Goal: Task Accomplishment & Management: Manage account settings

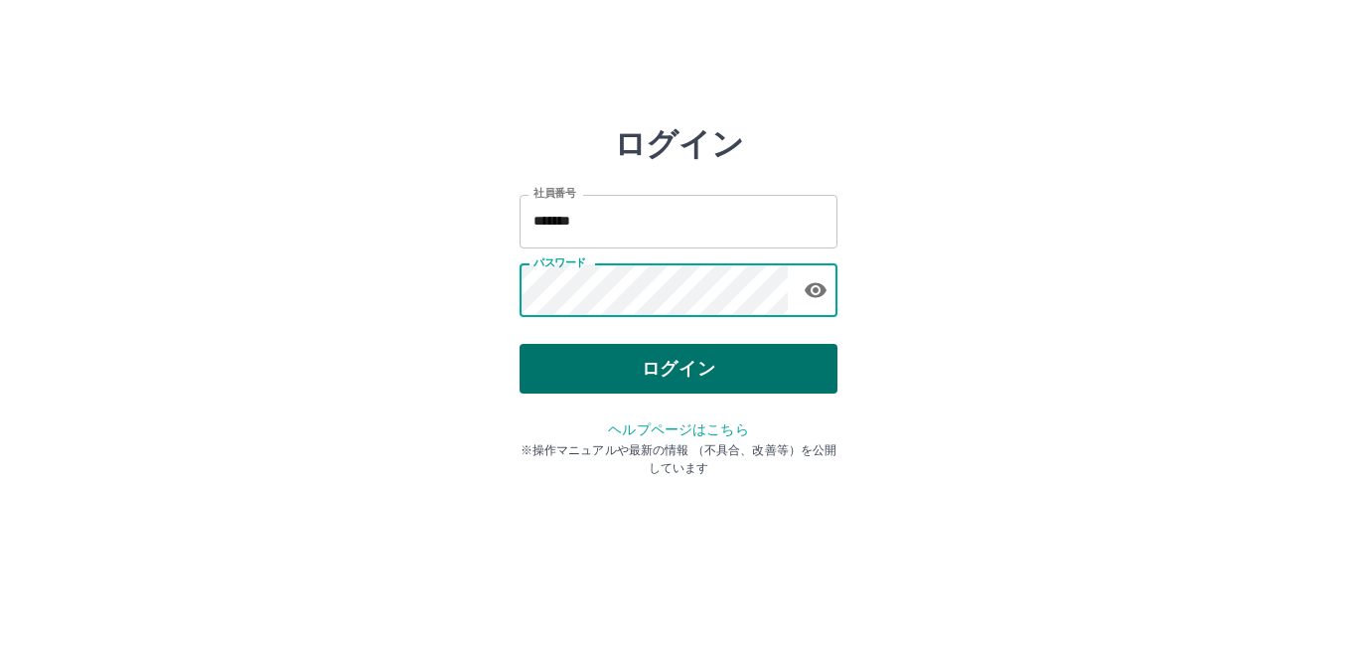
click at [675, 360] on button "ログイン" at bounding box center [679, 369] width 318 height 50
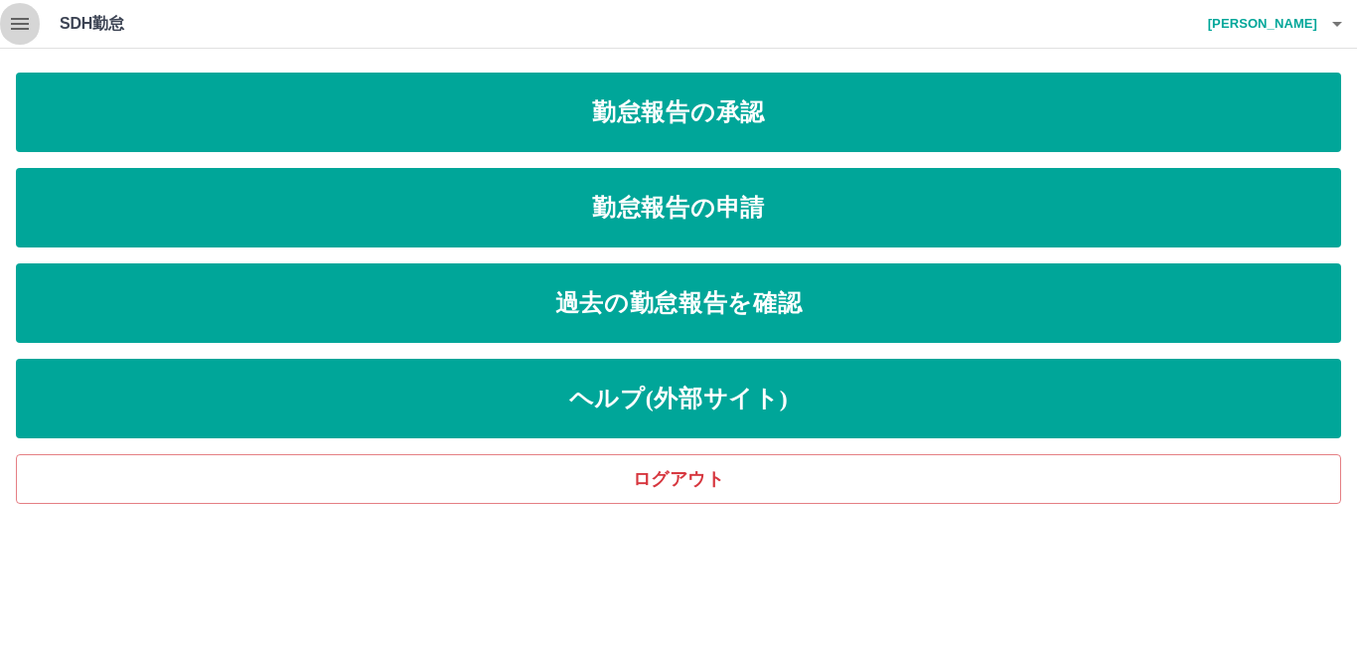
click at [24, 26] on icon "button" at bounding box center [20, 24] width 24 height 24
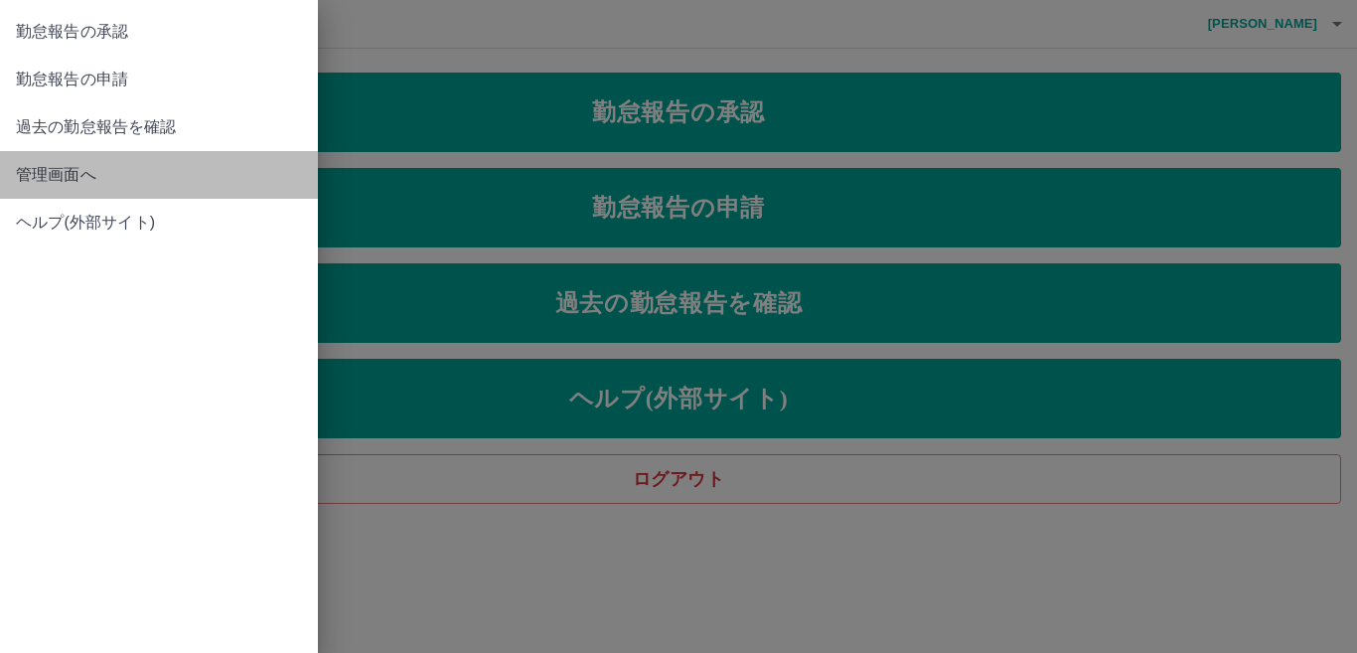
click at [74, 182] on span "管理画面へ" at bounding box center [159, 175] width 286 height 24
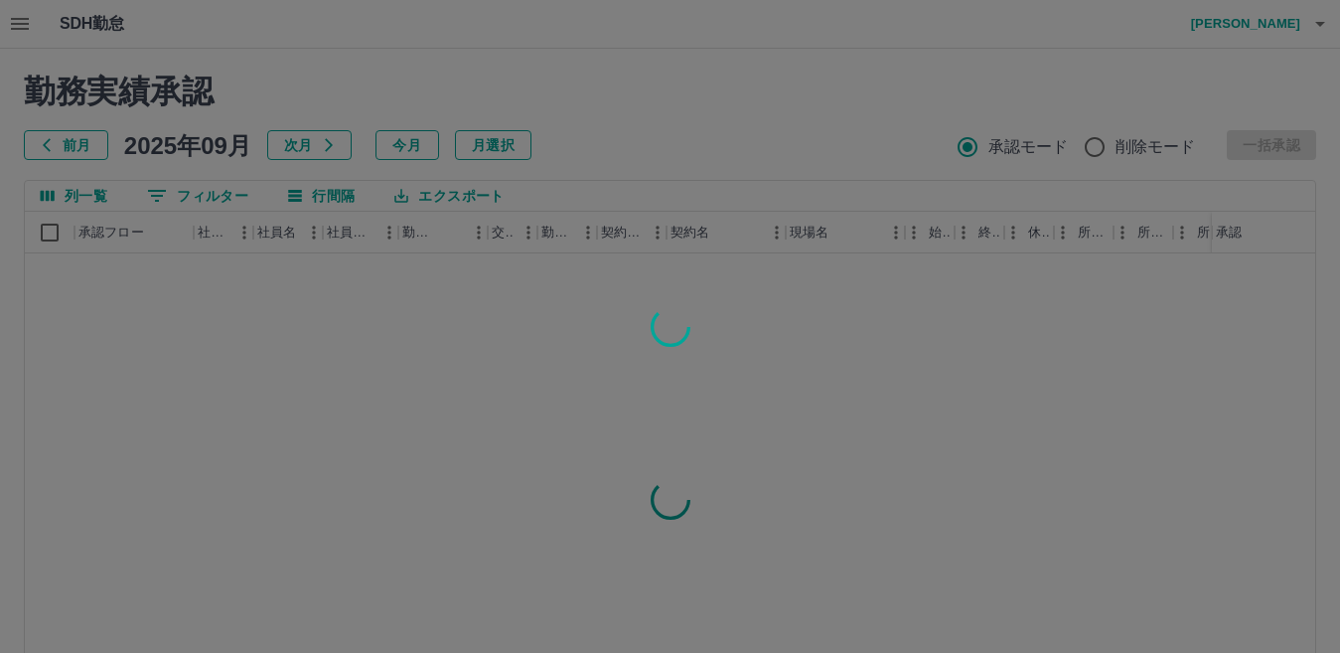
click at [231, 196] on div at bounding box center [670, 326] width 1340 height 653
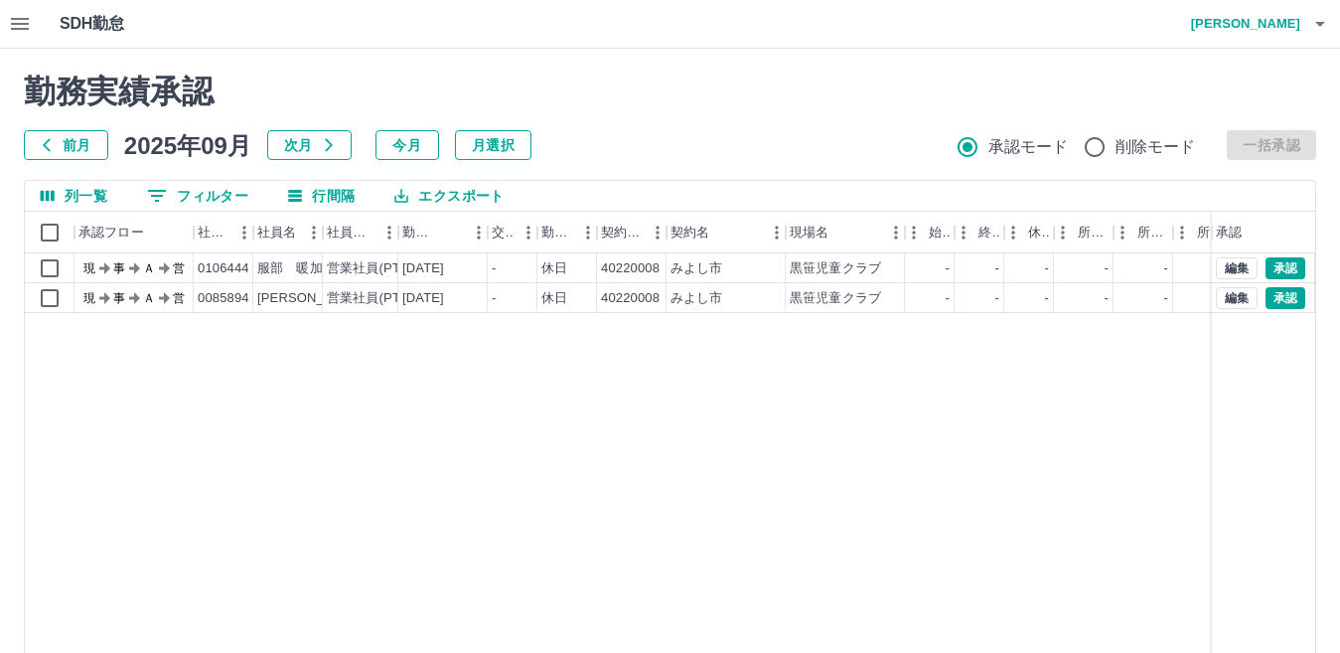
click at [231, 196] on button "フィルター" at bounding box center [197, 196] width 133 height 30
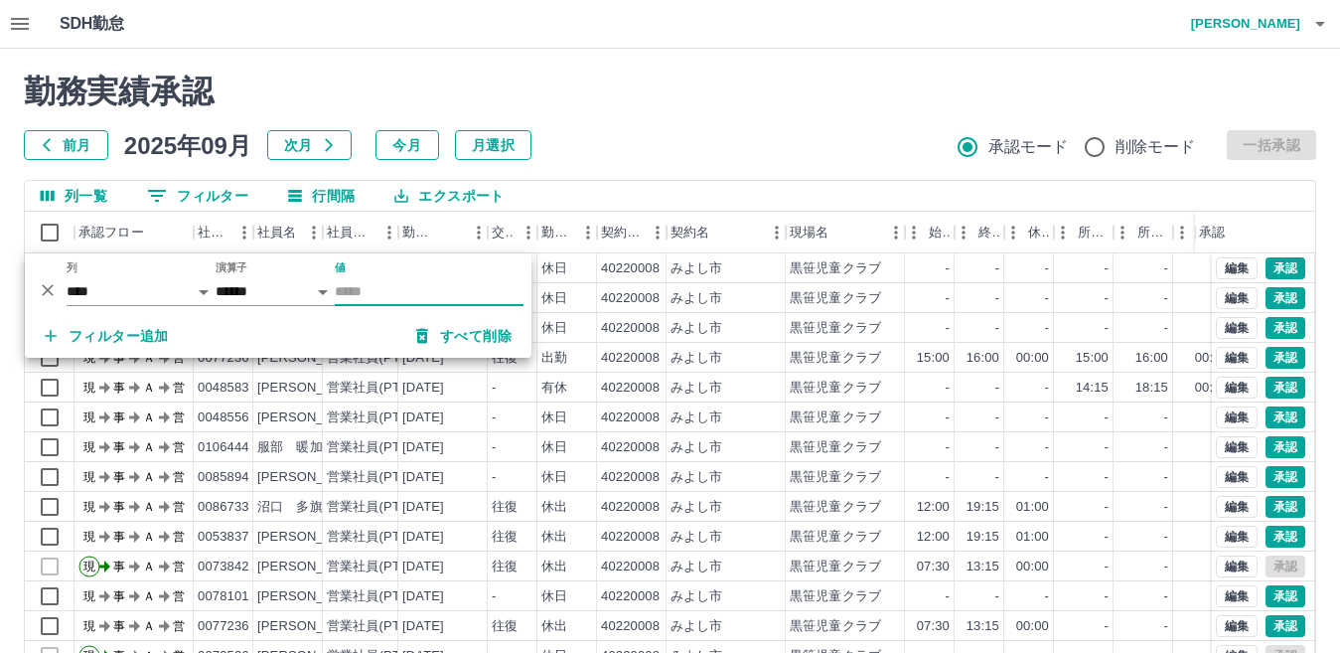
click at [423, 287] on input "値" at bounding box center [429, 291] width 189 height 29
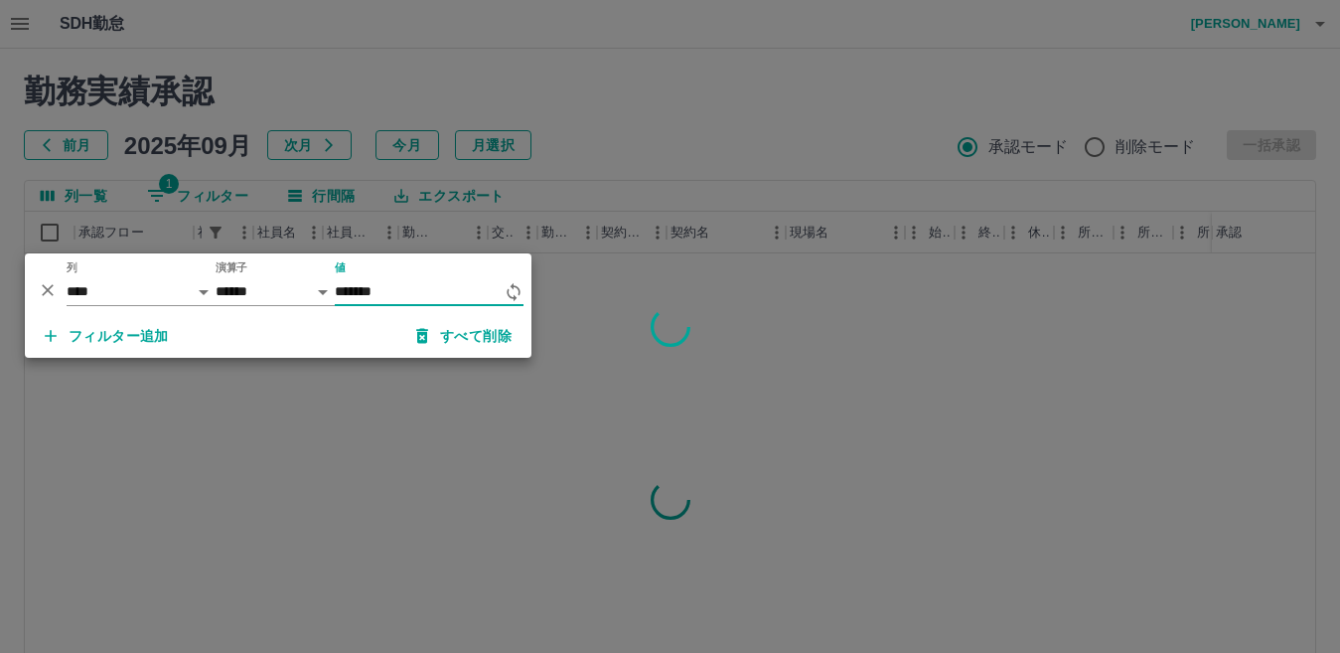
type input "*******"
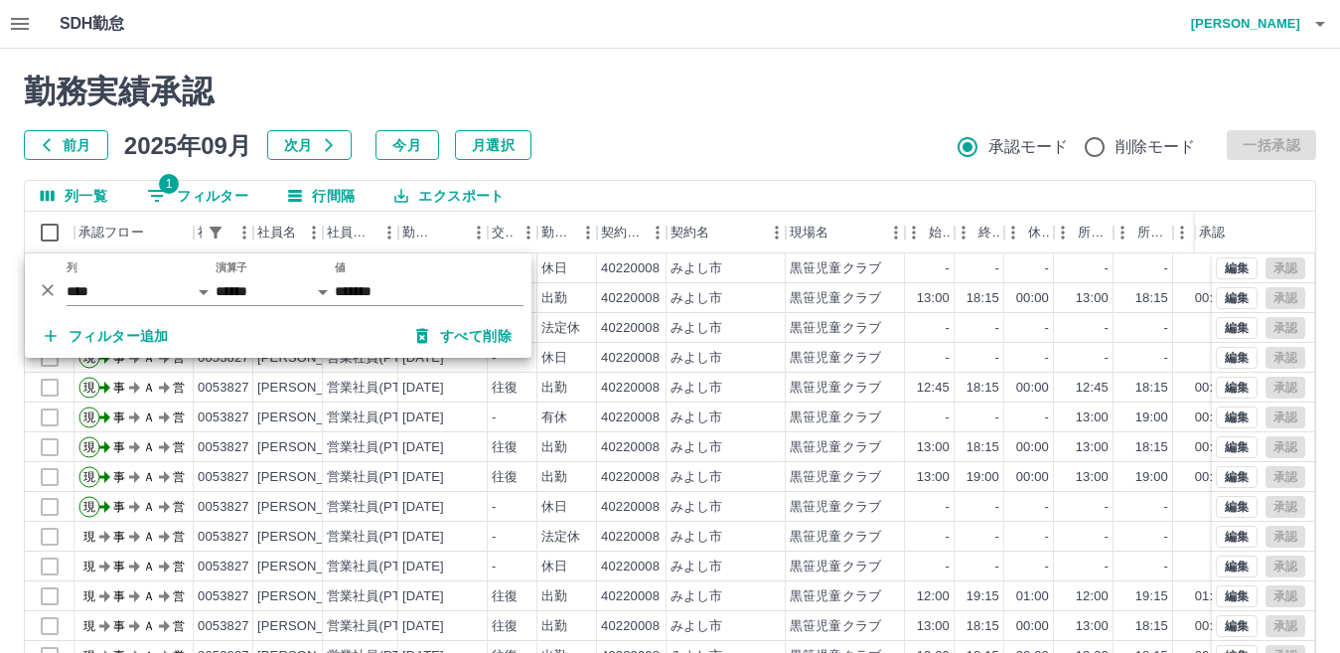
click at [721, 80] on h2 "勤務実績承認" at bounding box center [670, 92] width 1292 height 38
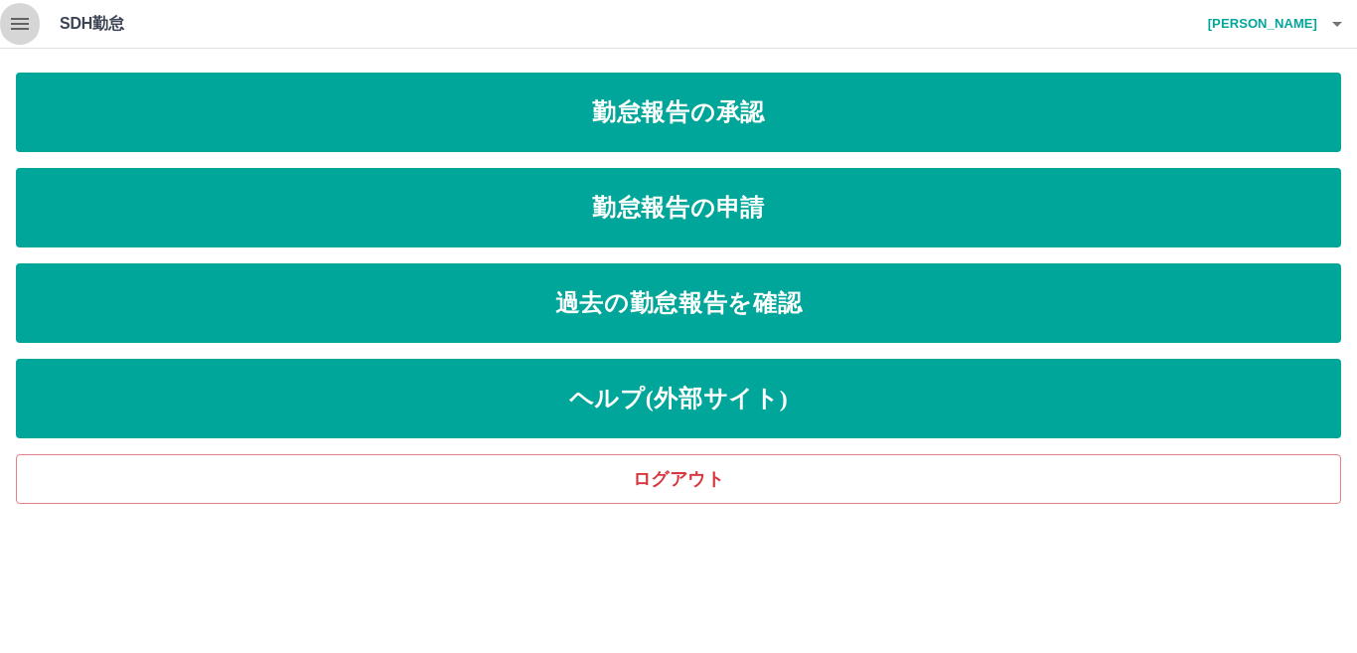
click at [24, 20] on icon "button" at bounding box center [20, 24] width 18 height 12
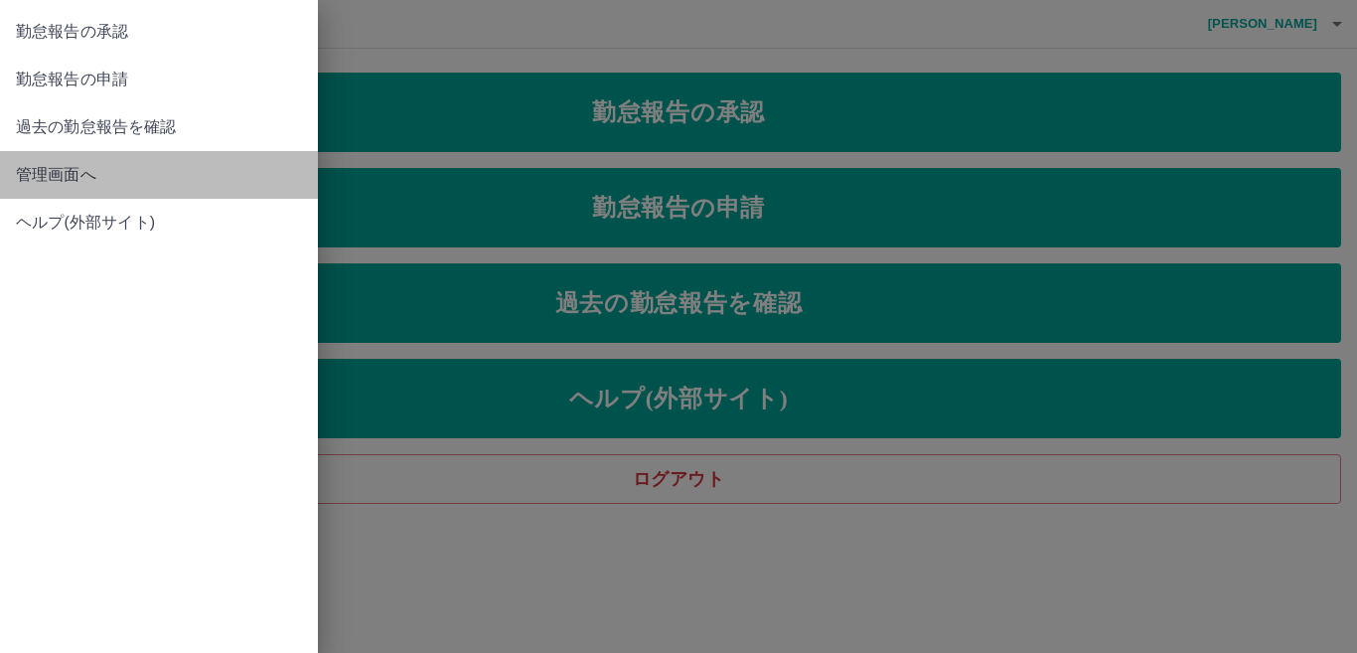
click at [66, 181] on span "管理画面へ" at bounding box center [159, 175] width 286 height 24
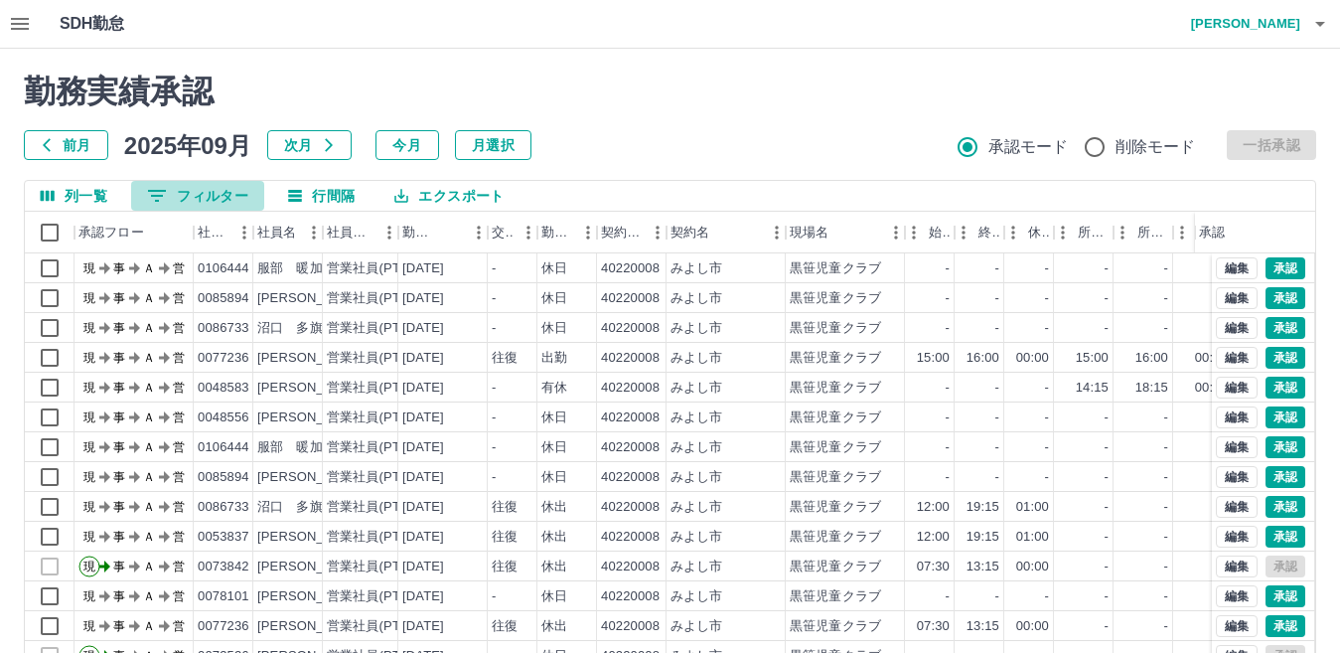
click at [221, 198] on button "0 フィルター" at bounding box center [197, 196] width 133 height 30
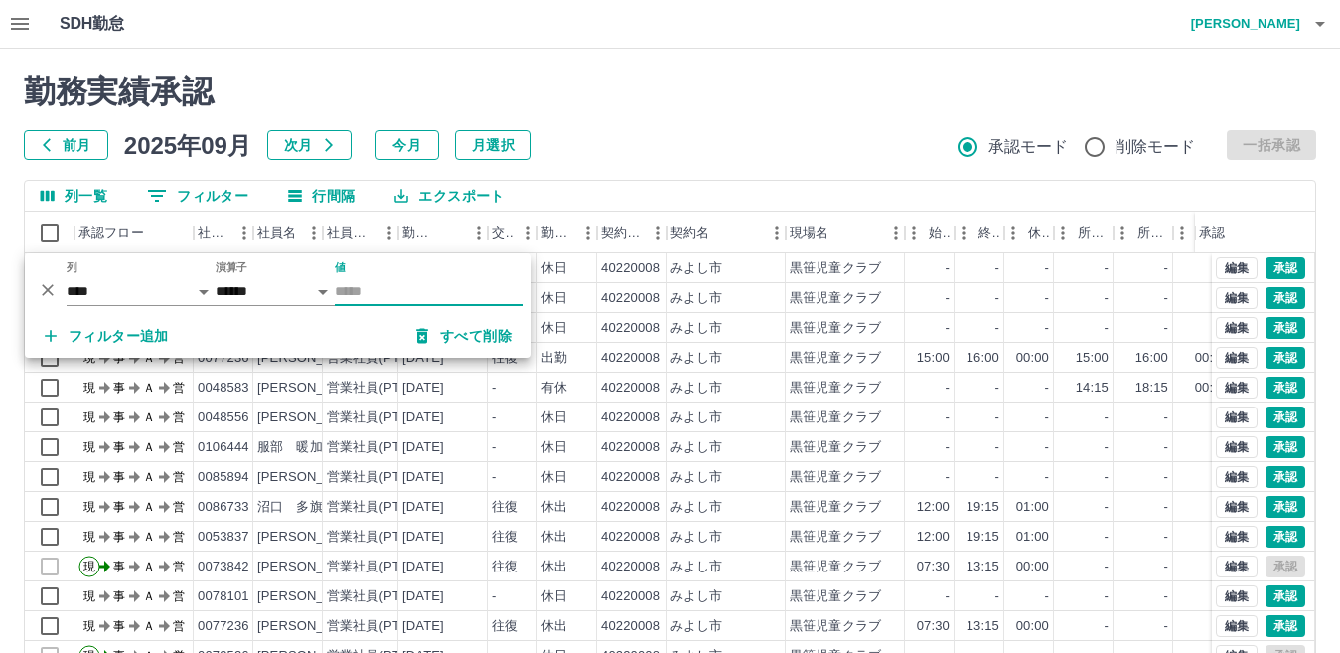
click at [409, 284] on input "値" at bounding box center [429, 291] width 189 height 29
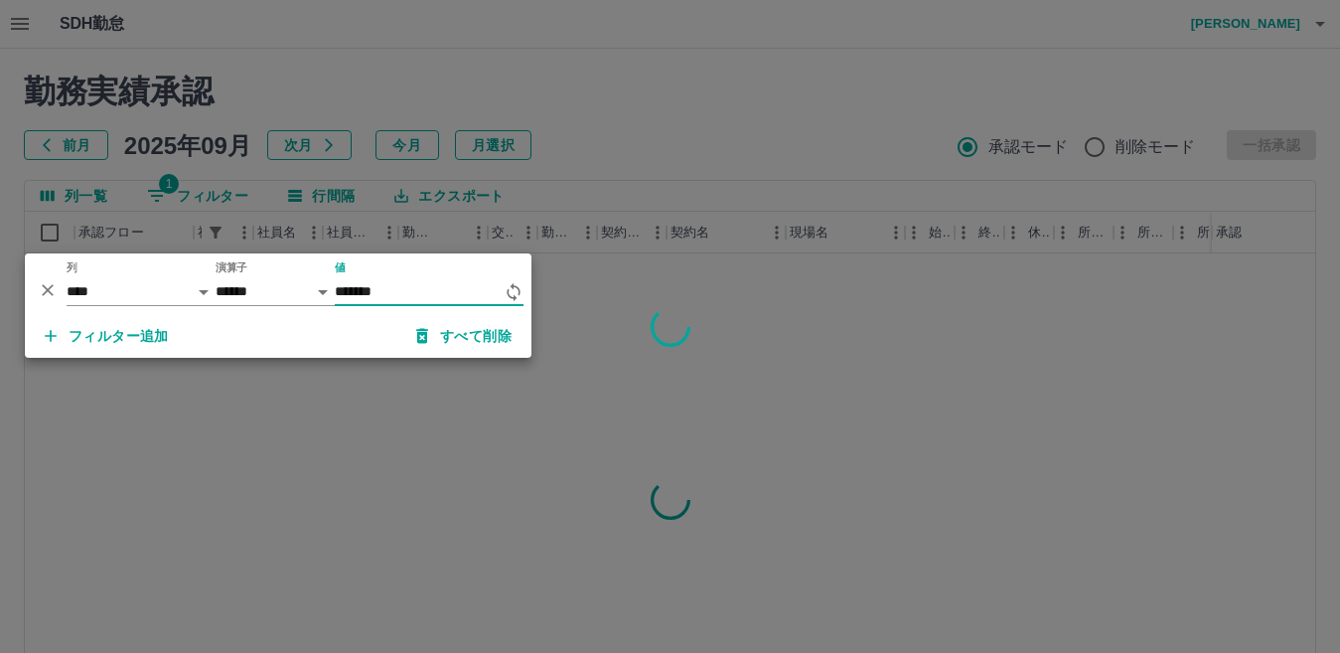
type input "*******"
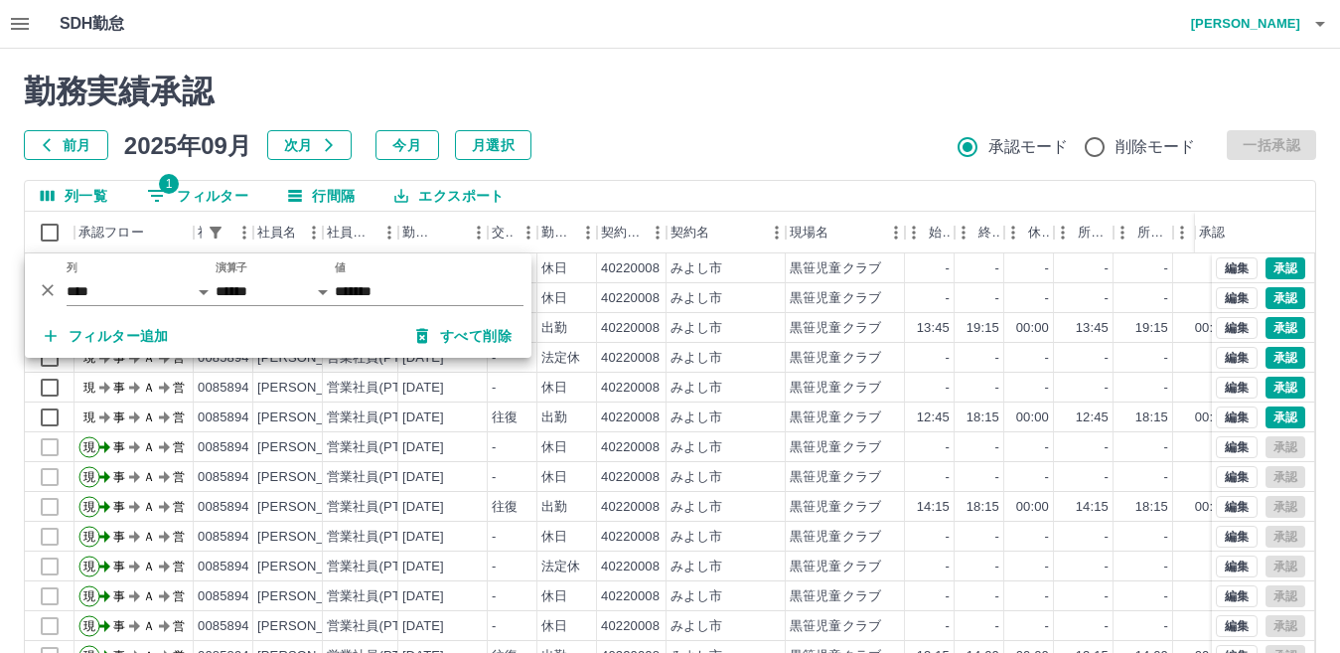
click at [648, 59] on div "勤務実績承認 前月 2025年09月 次月 今月 月選択 承認モード 削除モード 一括承認 列一覧 1 フィルター 行間隔 エクスポート 承認フロー 社員番号…" at bounding box center [670, 444] width 1340 height 791
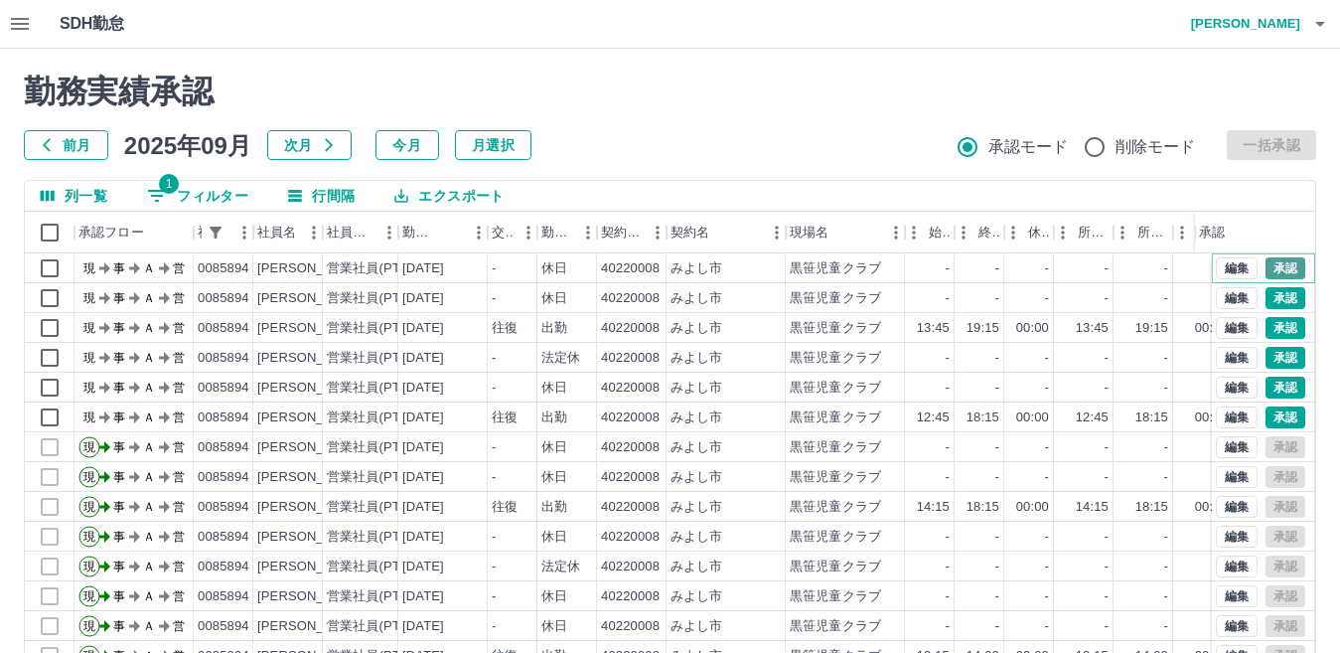
click at [1266, 257] on button "承認" at bounding box center [1286, 268] width 40 height 22
click at [1270, 295] on button "承認" at bounding box center [1286, 298] width 40 height 22
click at [1266, 326] on button "承認" at bounding box center [1286, 328] width 40 height 22
click at [1274, 360] on button "承認" at bounding box center [1286, 358] width 40 height 22
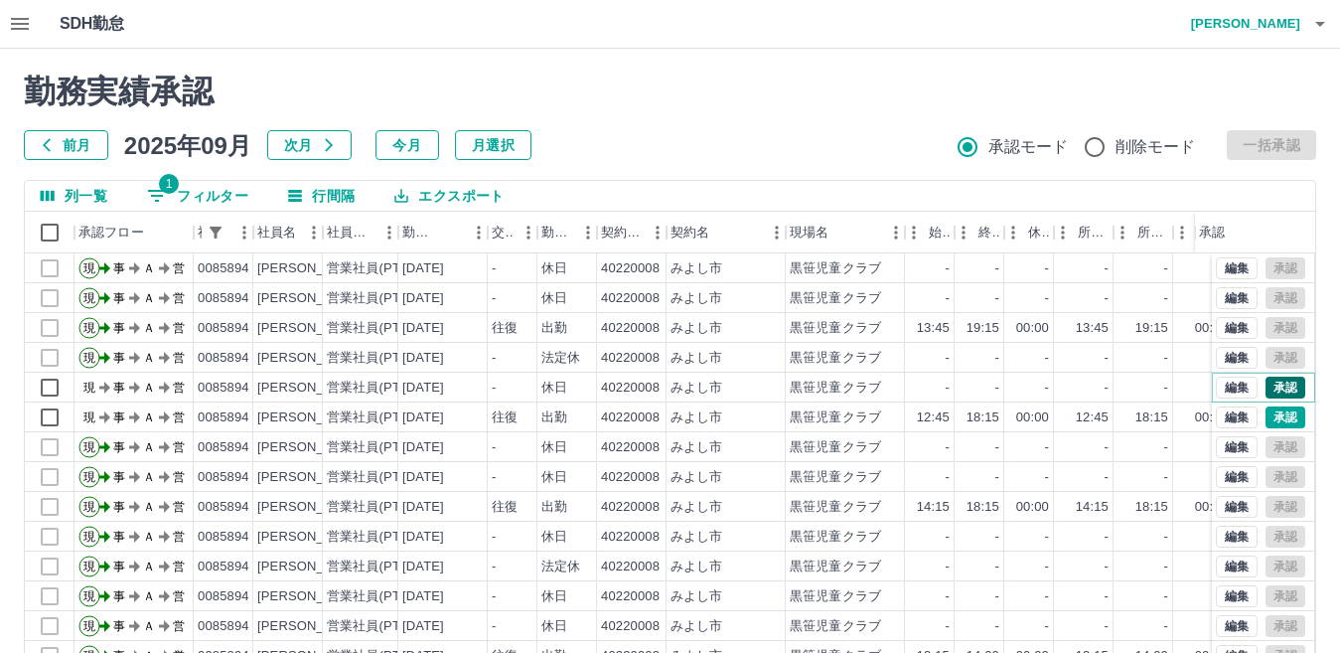
click at [1277, 389] on button "承認" at bounding box center [1286, 387] width 40 height 22
click at [1267, 412] on button "承認" at bounding box center [1286, 417] width 40 height 22
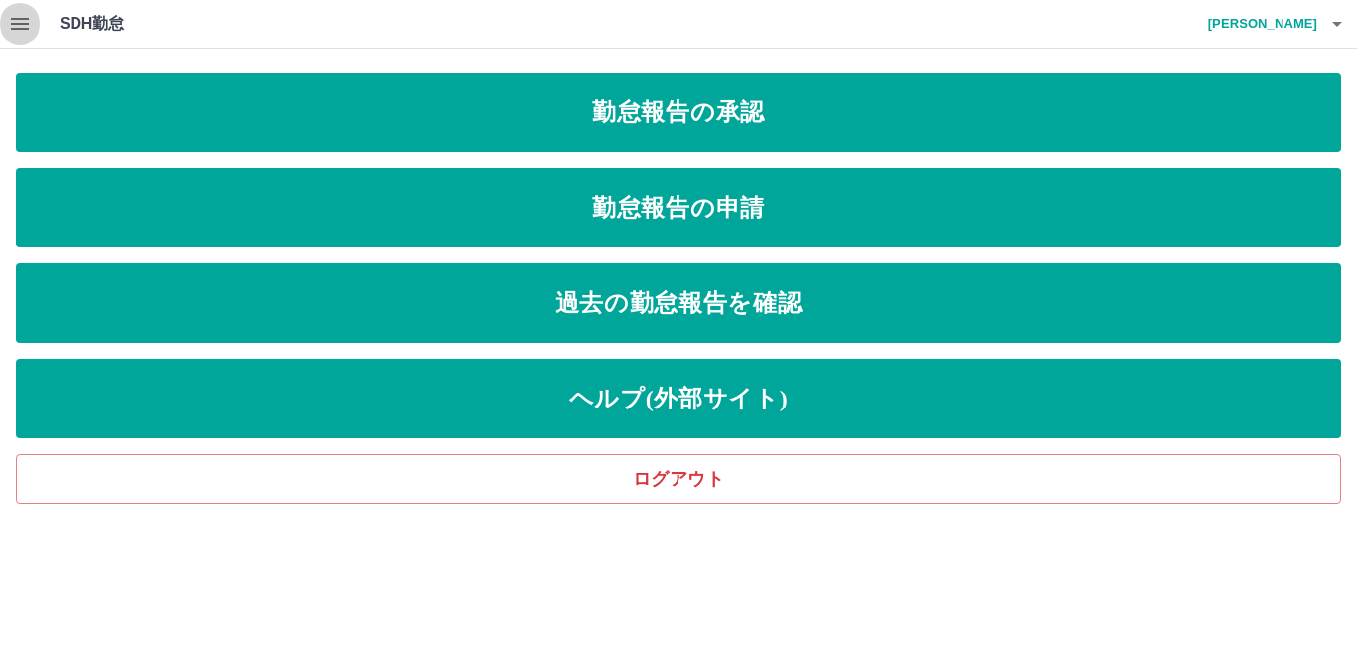
click at [21, 27] on icon "button" at bounding box center [20, 24] width 24 height 24
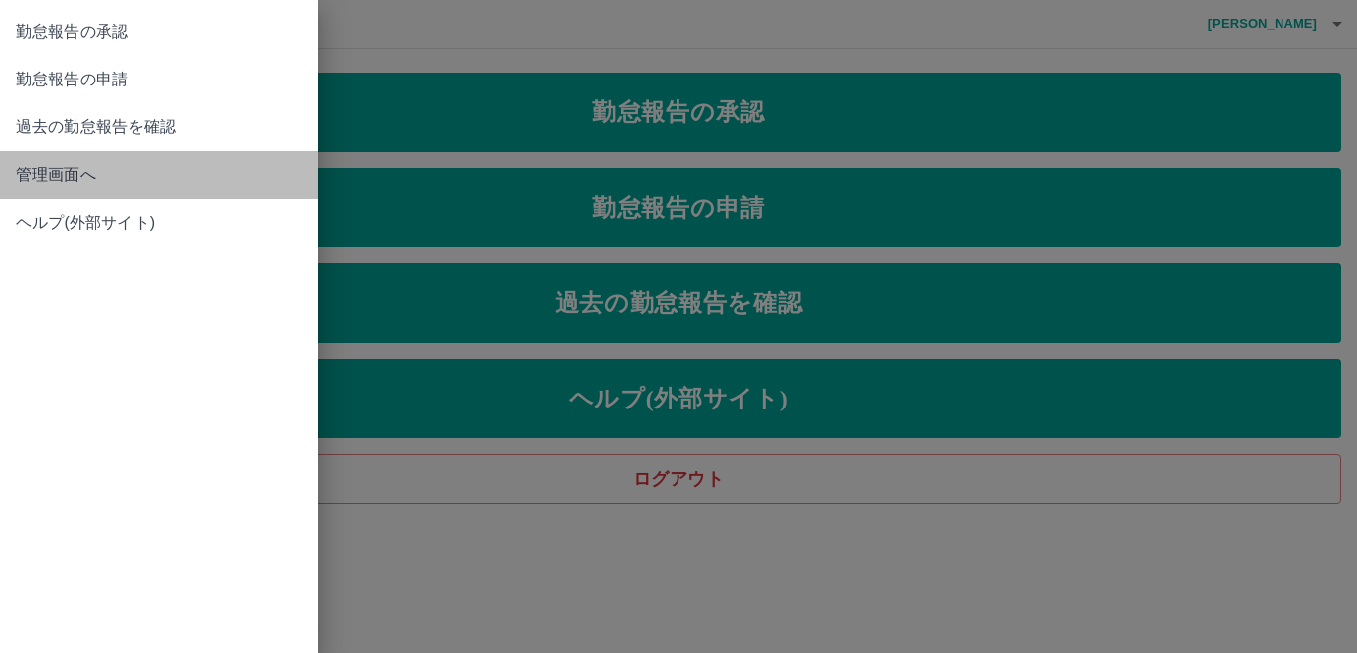
click at [48, 169] on span "管理画面へ" at bounding box center [159, 175] width 286 height 24
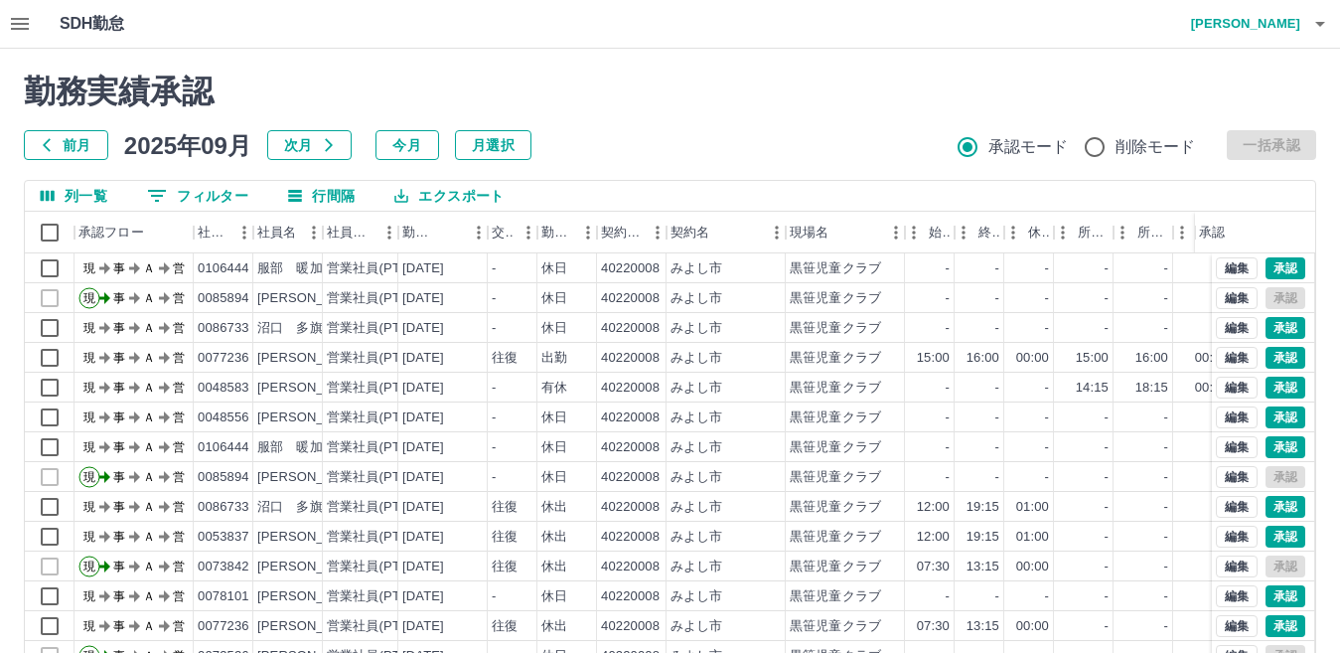
click at [231, 199] on button "0 フィルター" at bounding box center [197, 196] width 133 height 30
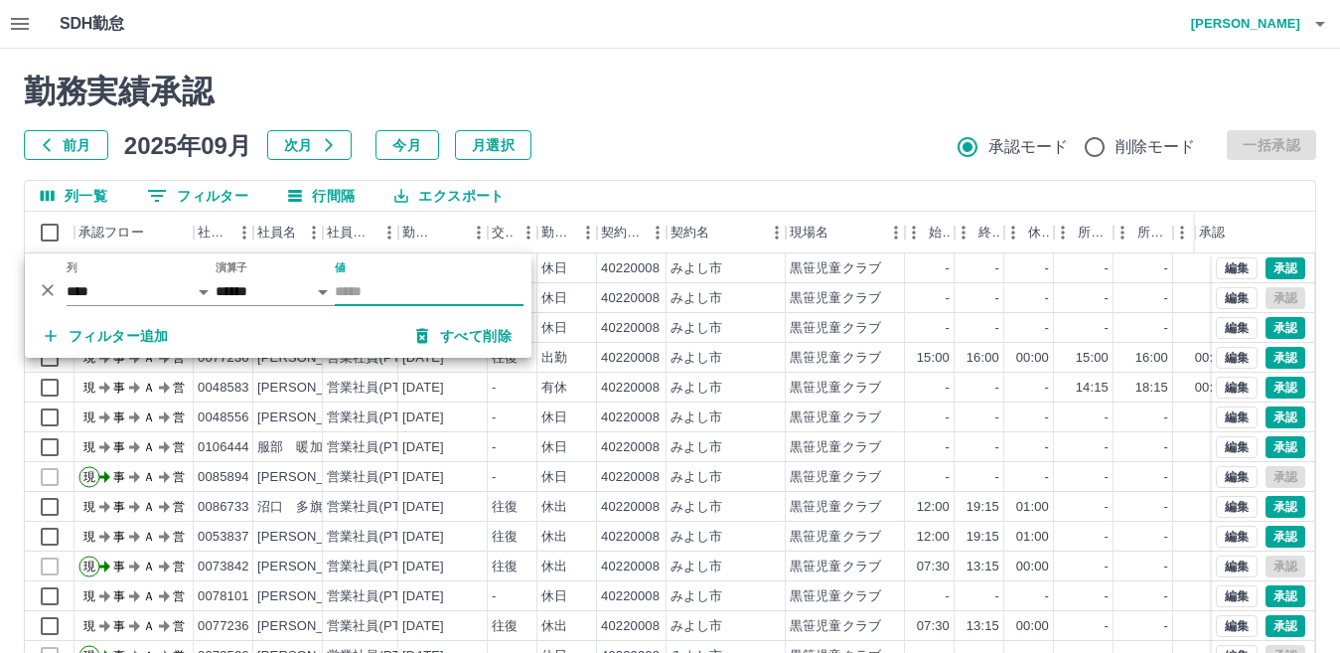
click at [405, 288] on input "値" at bounding box center [429, 291] width 189 height 29
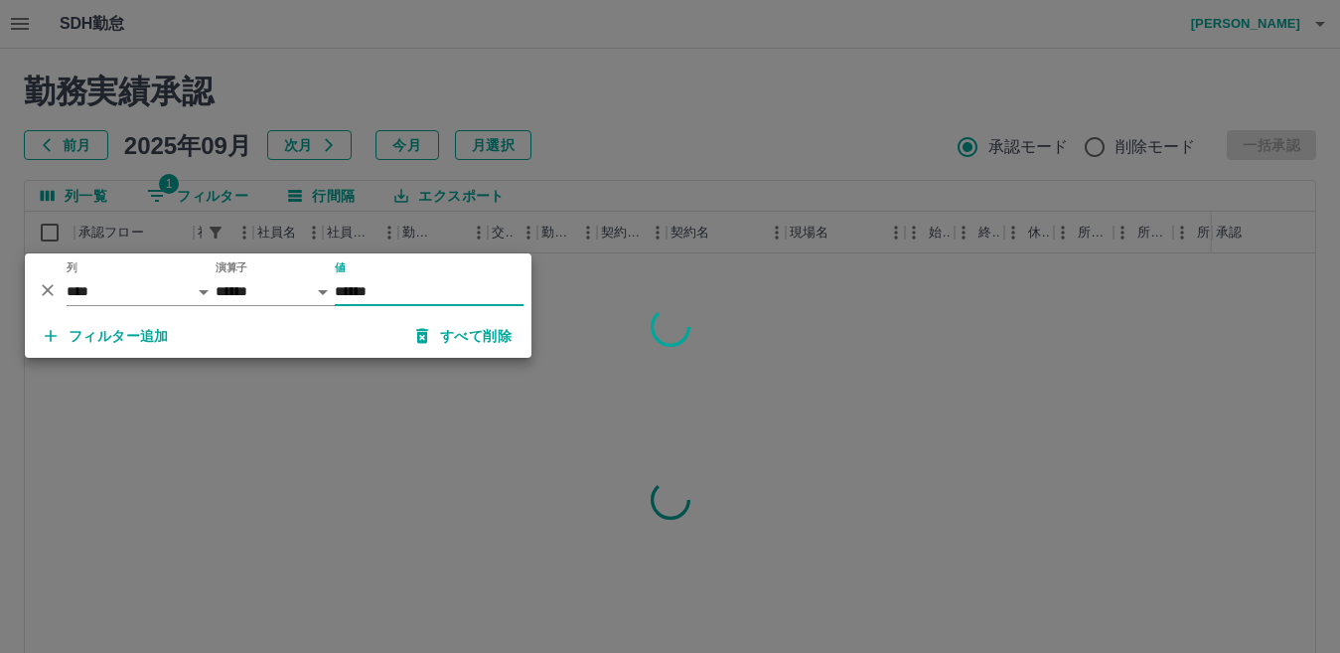
type input "******"
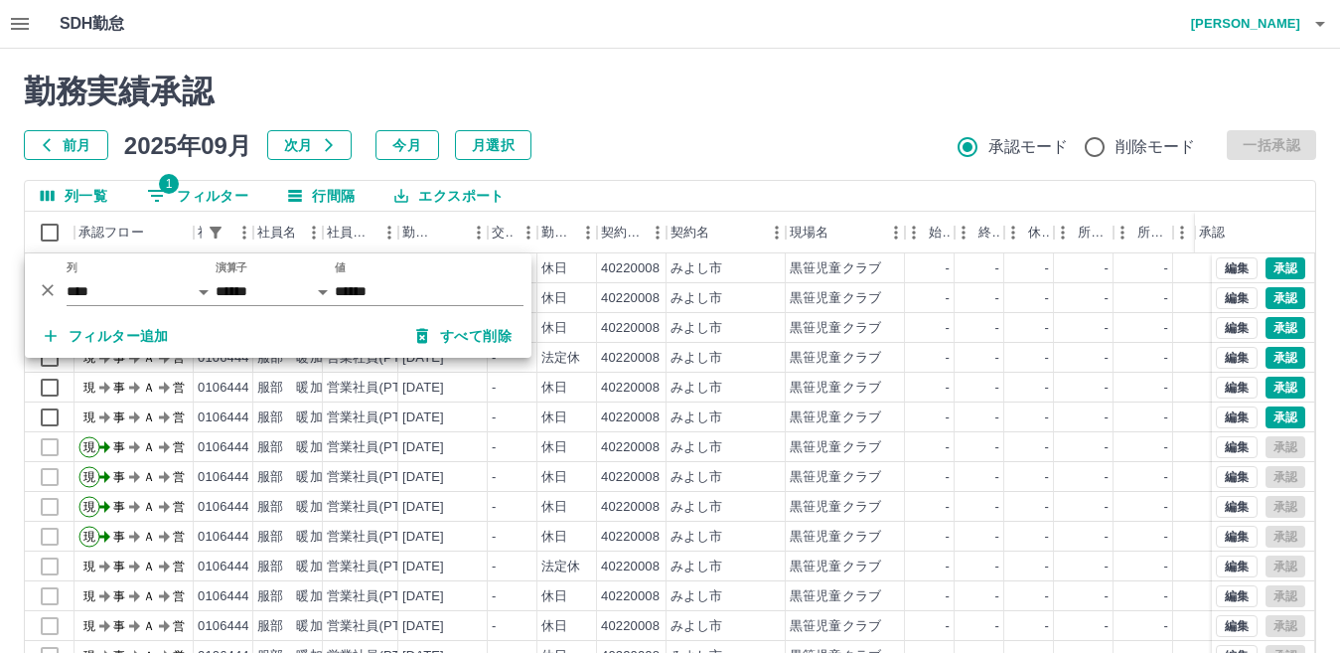
click at [671, 112] on div "勤務実績承認 前月 2025年09月 次月 今月 月選択 承認モード 削除モード 一括承認" at bounding box center [670, 116] width 1292 height 87
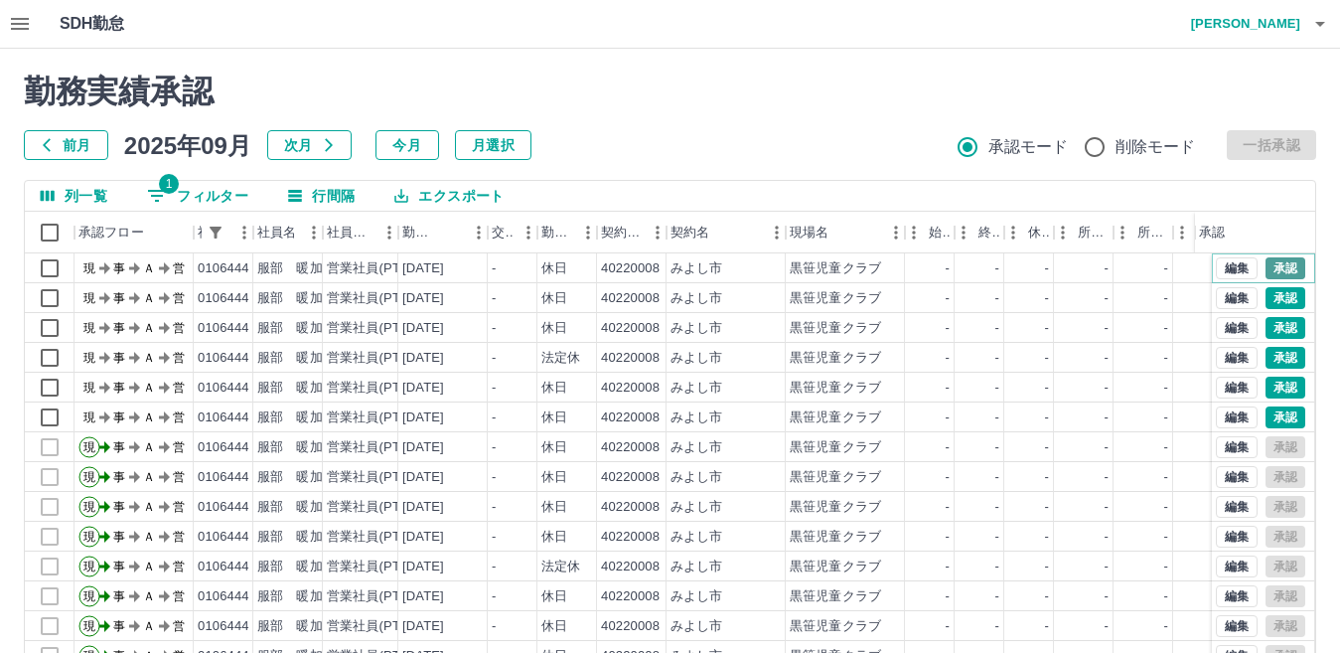
click at [1277, 266] on button "承認" at bounding box center [1286, 268] width 40 height 22
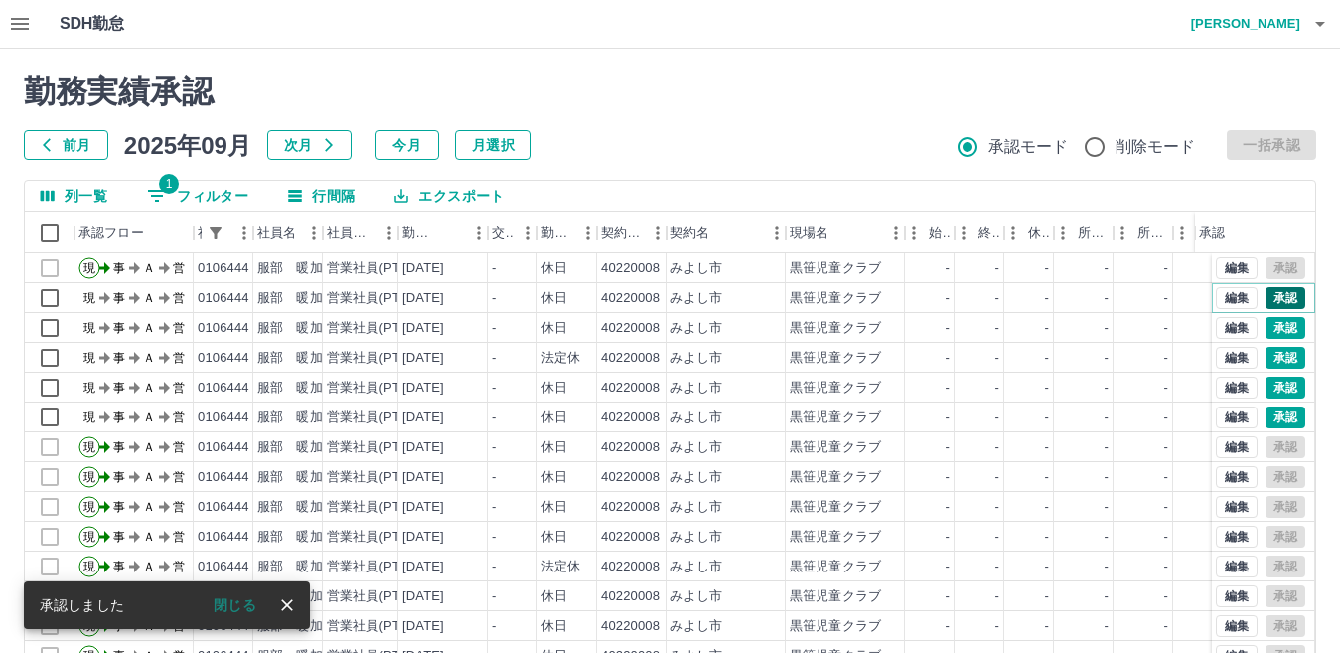
click at [1273, 300] on button "承認" at bounding box center [1286, 298] width 40 height 22
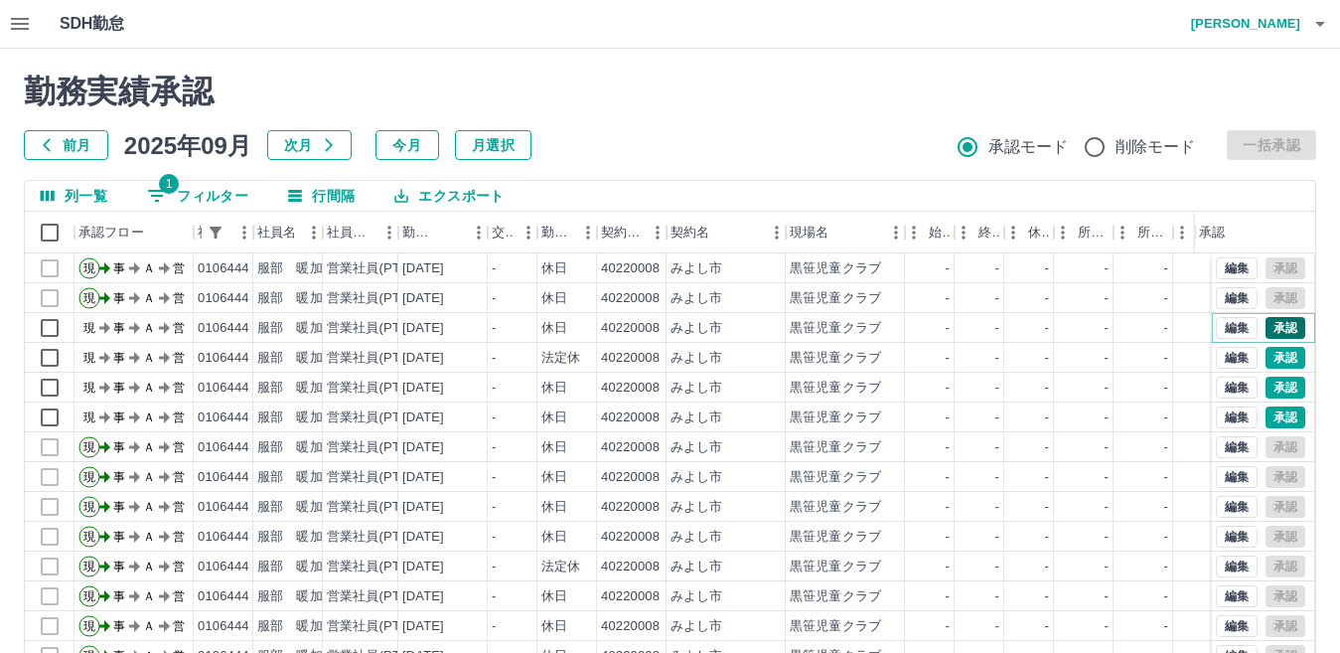
click at [1266, 324] on button "承認" at bounding box center [1286, 328] width 40 height 22
click at [1266, 358] on button "承認" at bounding box center [1286, 358] width 40 height 22
click at [1275, 383] on button "承認" at bounding box center [1286, 387] width 40 height 22
click at [1266, 410] on button "承認" at bounding box center [1286, 417] width 40 height 22
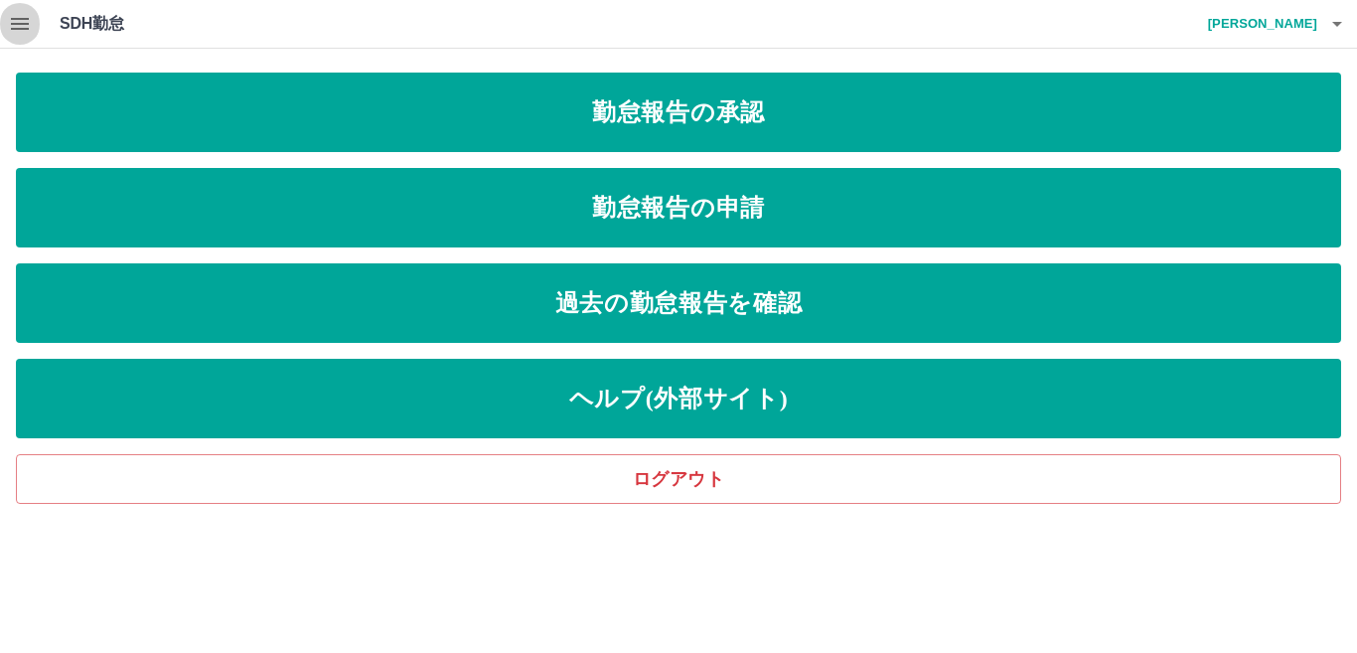
click at [22, 26] on icon "button" at bounding box center [20, 24] width 24 height 24
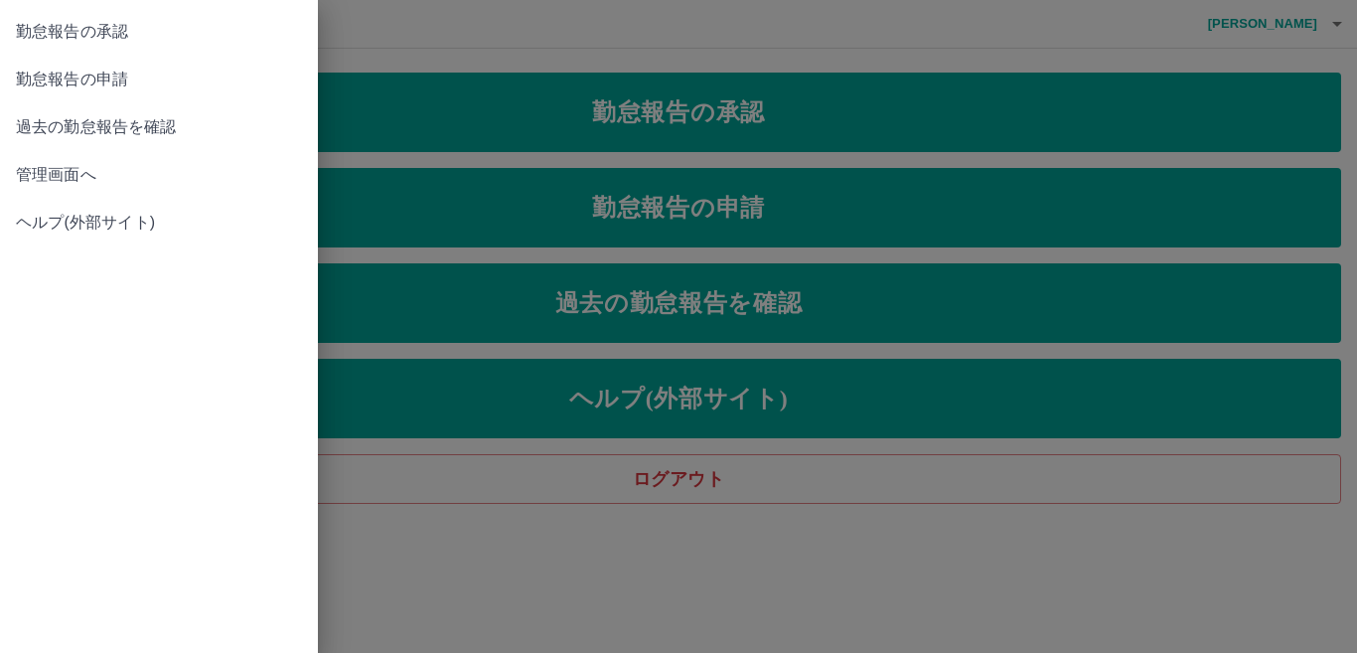
click at [84, 164] on span "管理画面へ" at bounding box center [159, 175] width 286 height 24
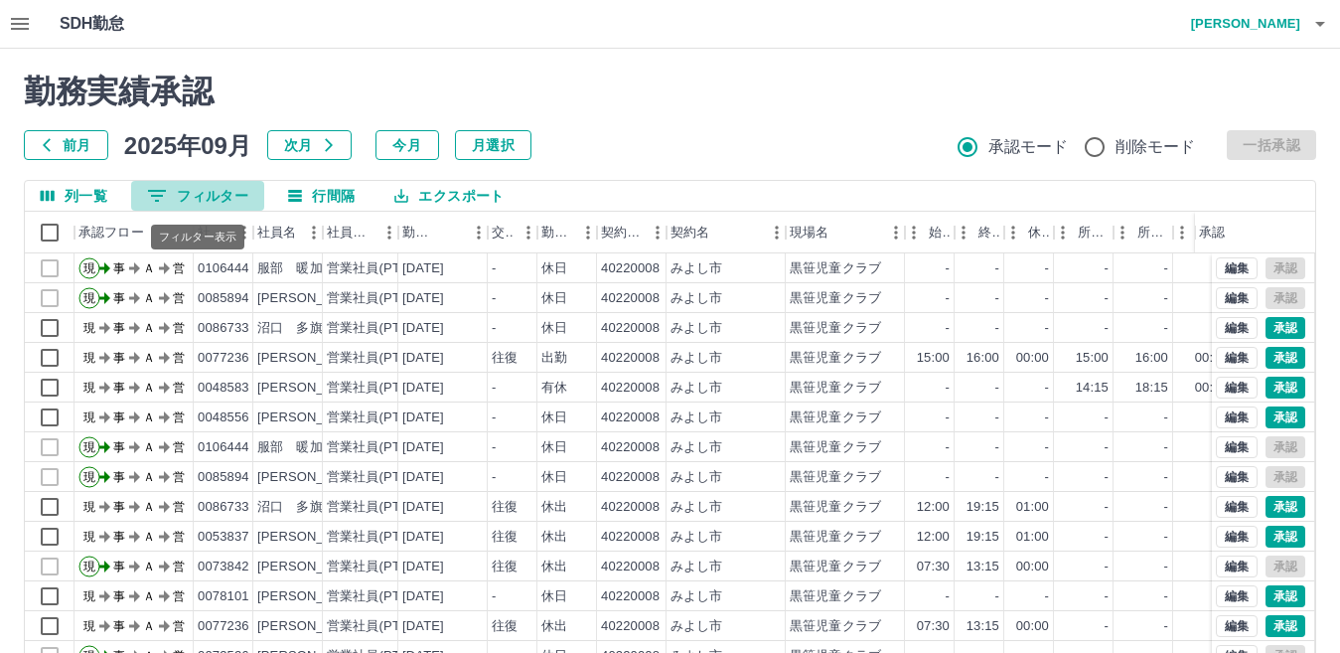
click at [217, 191] on button "0 フィルター" at bounding box center [197, 196] width 133 height 30
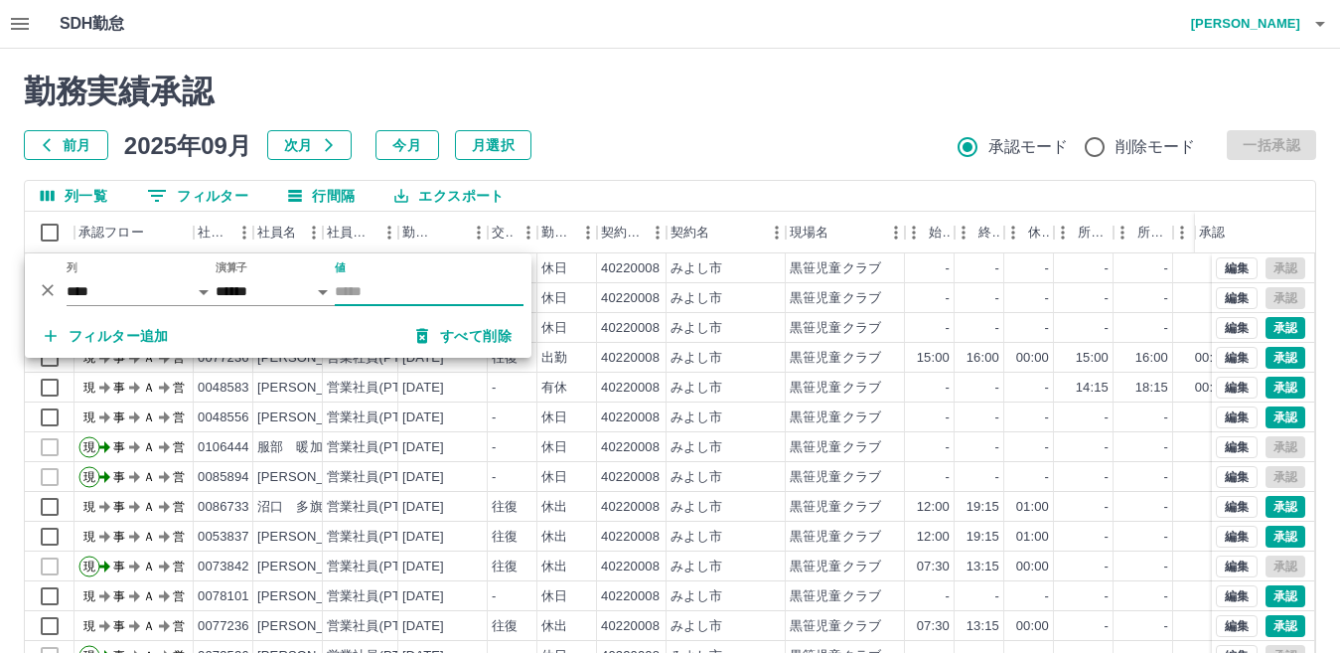
click at [386, 286] on input "値" at bounding box center [429, 291] width 189 height 29
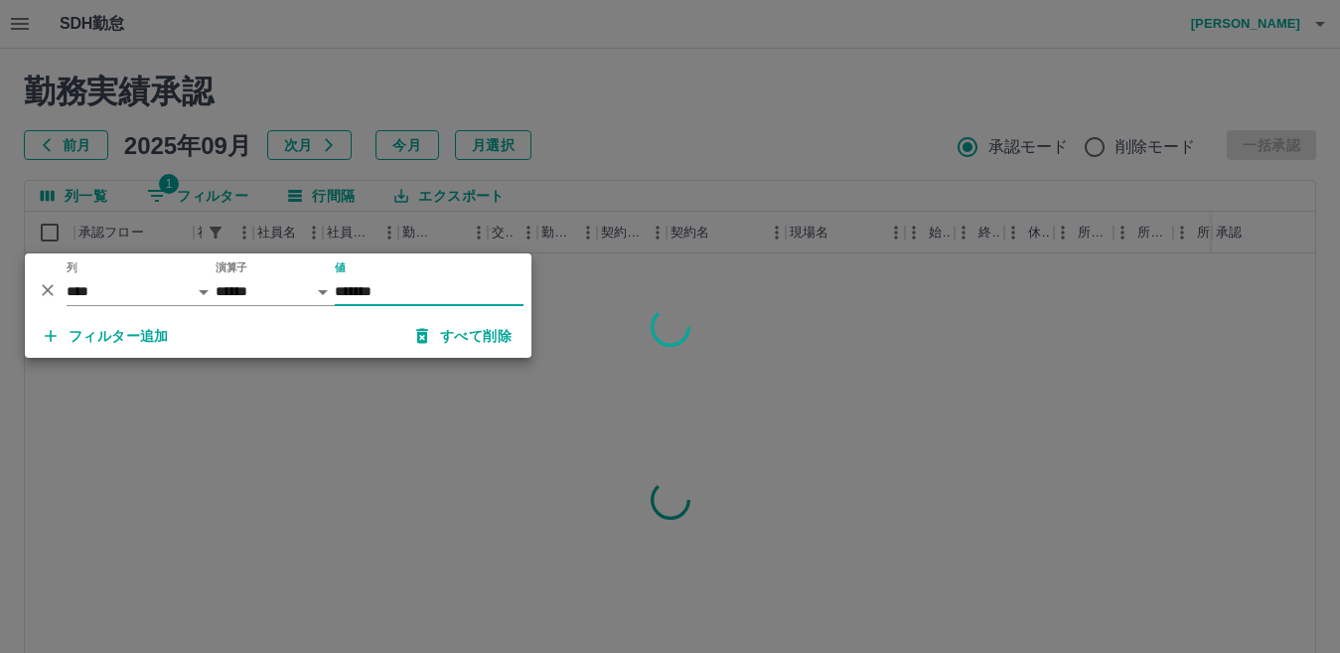
type input "*******"
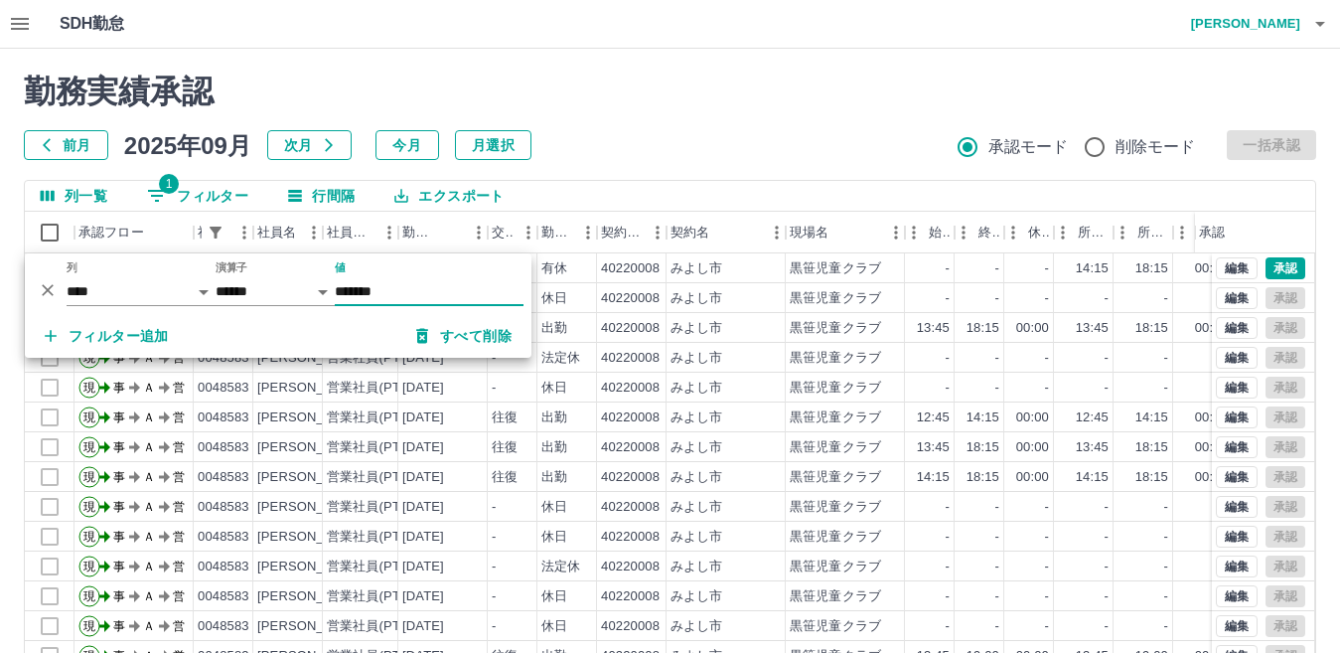
click at [944, 61] on div "勤務実績承認 前月 2025年09月 次月 今月 月選択 承認モード 削除モード 一括承認 列一覧 1 フィルター 行間隔 エクスポート 承認フロー 社員番号…" at bounding box center [670, 444] width 1340 height 791
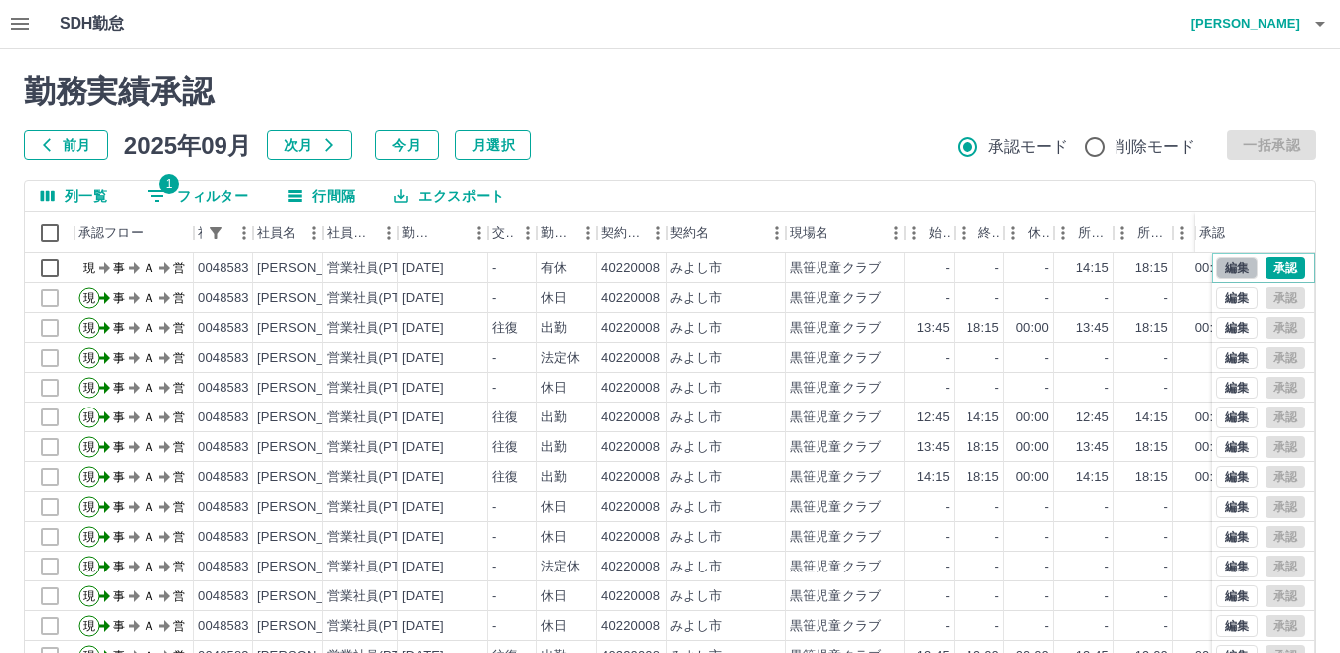
click at [1227, 270] on button "編集" at bounding box center [1237, 268] width 42 height 22
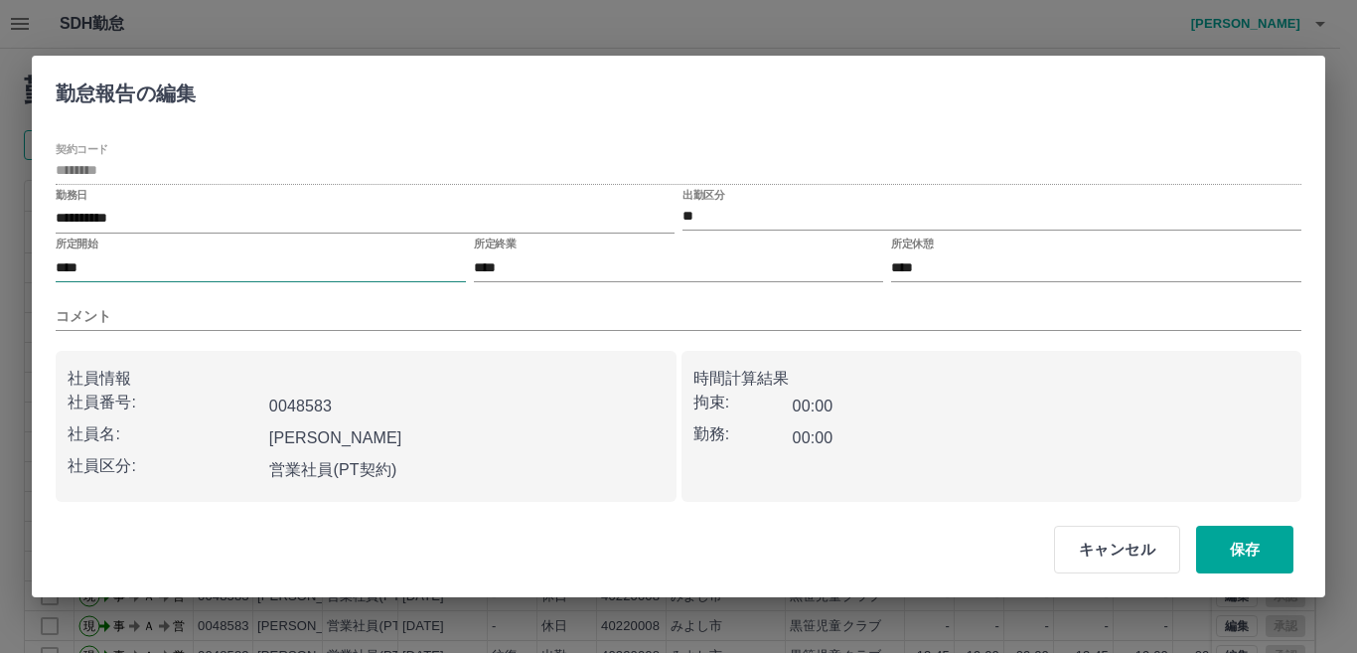
click at [150, 270] on input "****" at bounding box center [261, 267] width 410 height 29
type input "****"
click at [541, 268] on input "****" at bounding box center [679, 267] width 410 height 29
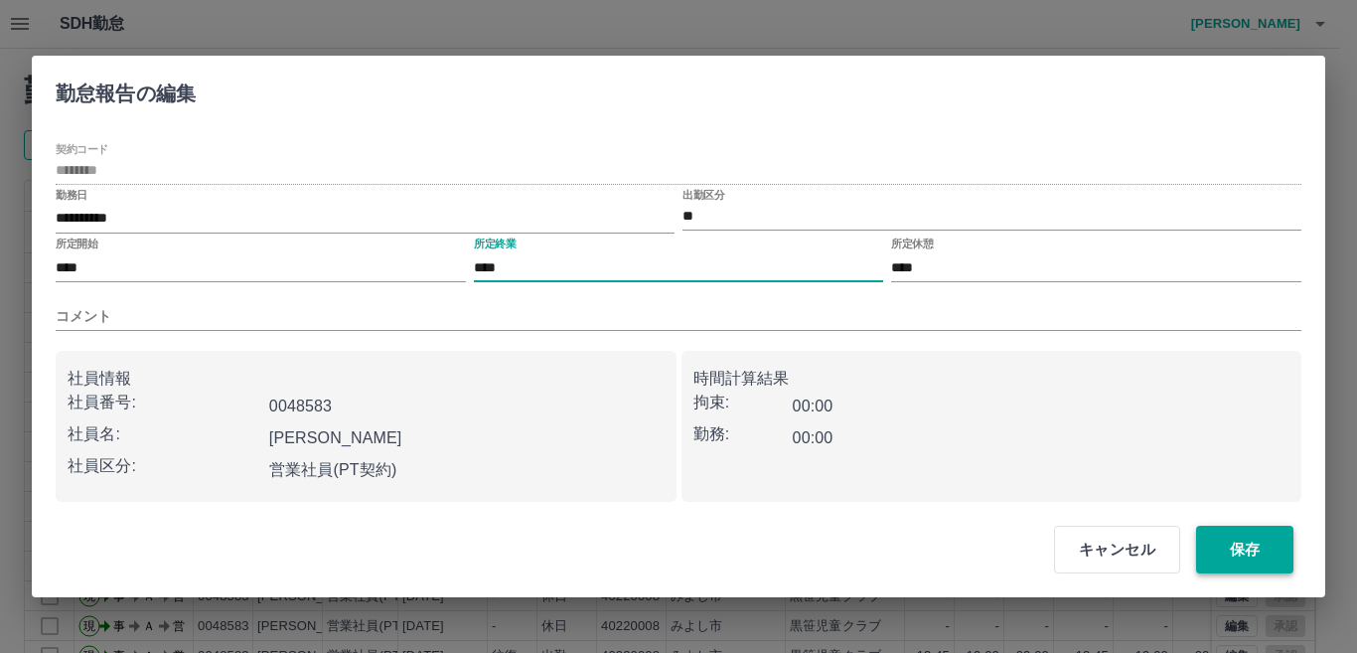
type input "****"
click at [1261, 549] on button "保存" at bounding box center [1244, 549] width 97 height 48
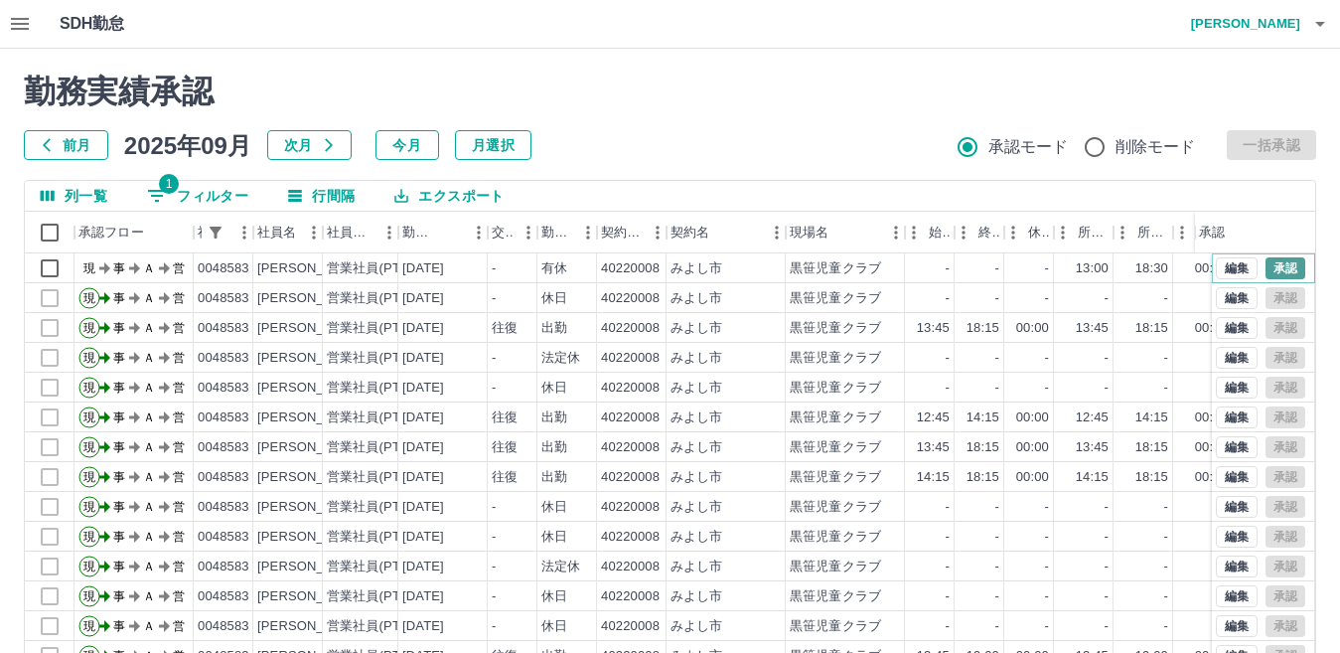
click at [1271, 265] on button "承認" at bounding box center [1286, 268] width 40 height 22
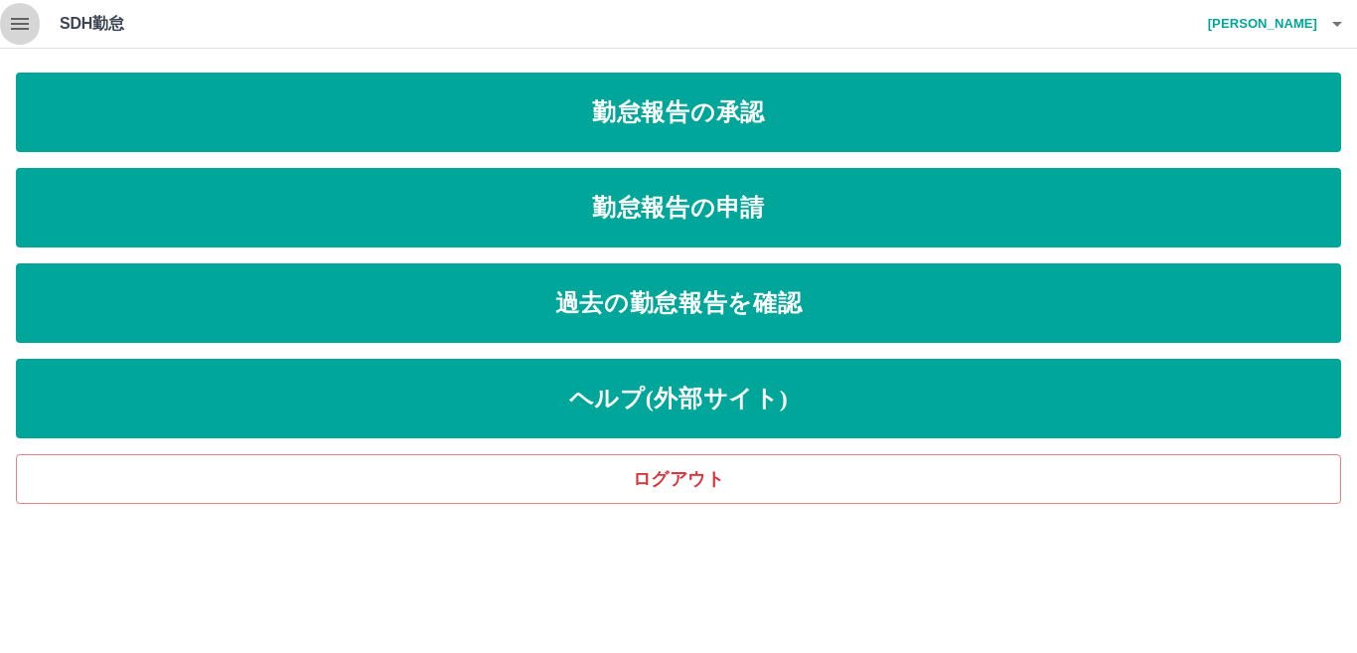
click at [17, 29] on icon "button" at bounding box center [20, 24] width 18 height 12
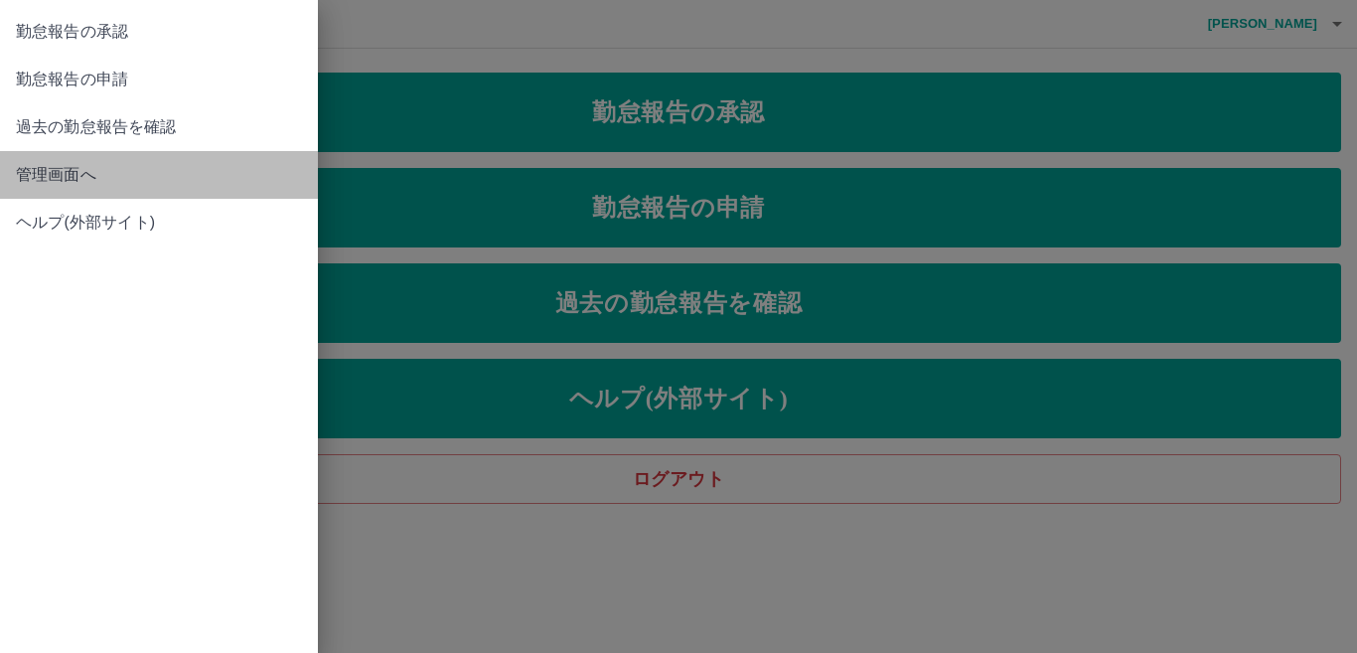
click at [41, 164] on span "管理画面へ" at bounding box center [159, 175] width 286 height 24
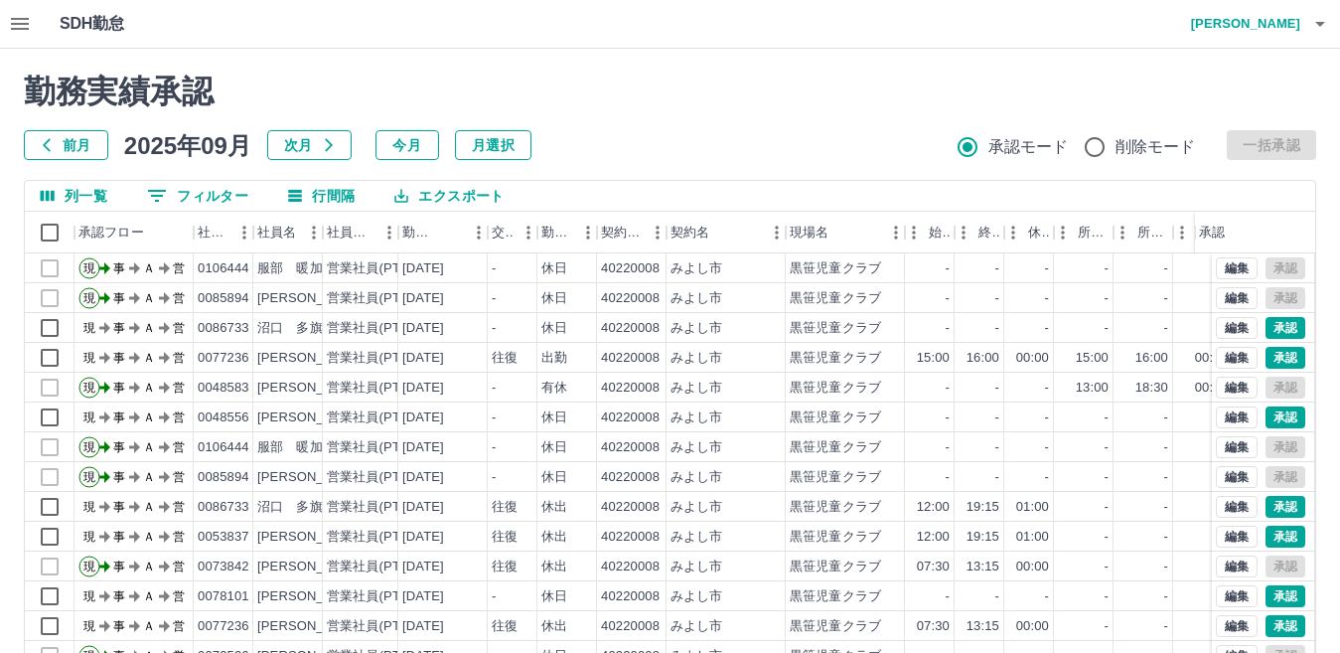
click at [206, 193] on div at bounding box center [670, 326] width 1340 height 653
click at [206, 193] on button "0 フィルター" at bounding box center [197, 196] width 133 height 30
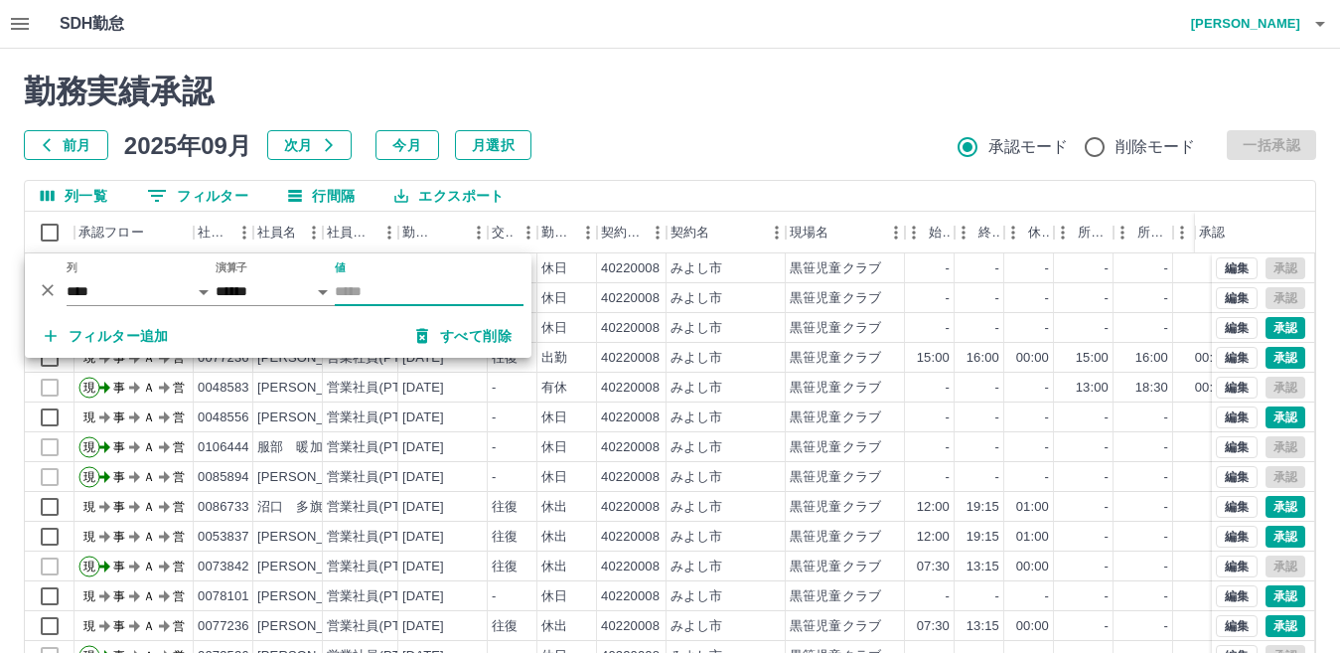
click at [365, 287] on input "値" at bounding box center [429, 291] width 189 height 29
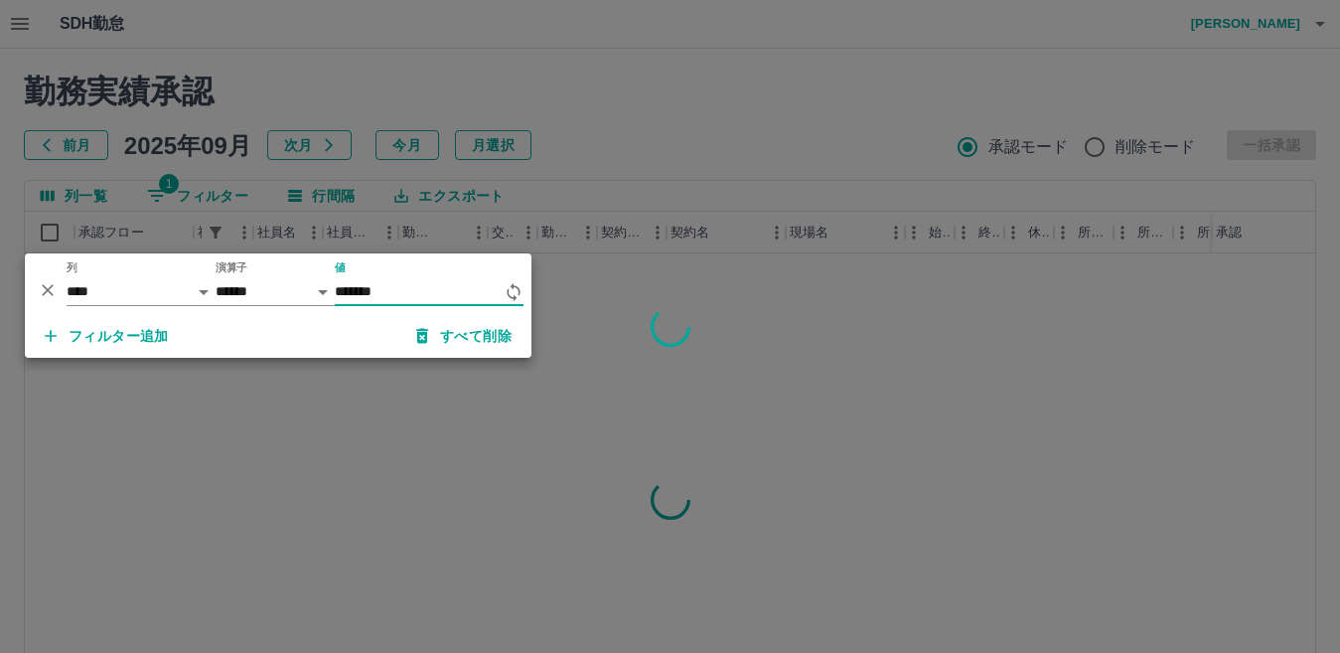
type input "*******"
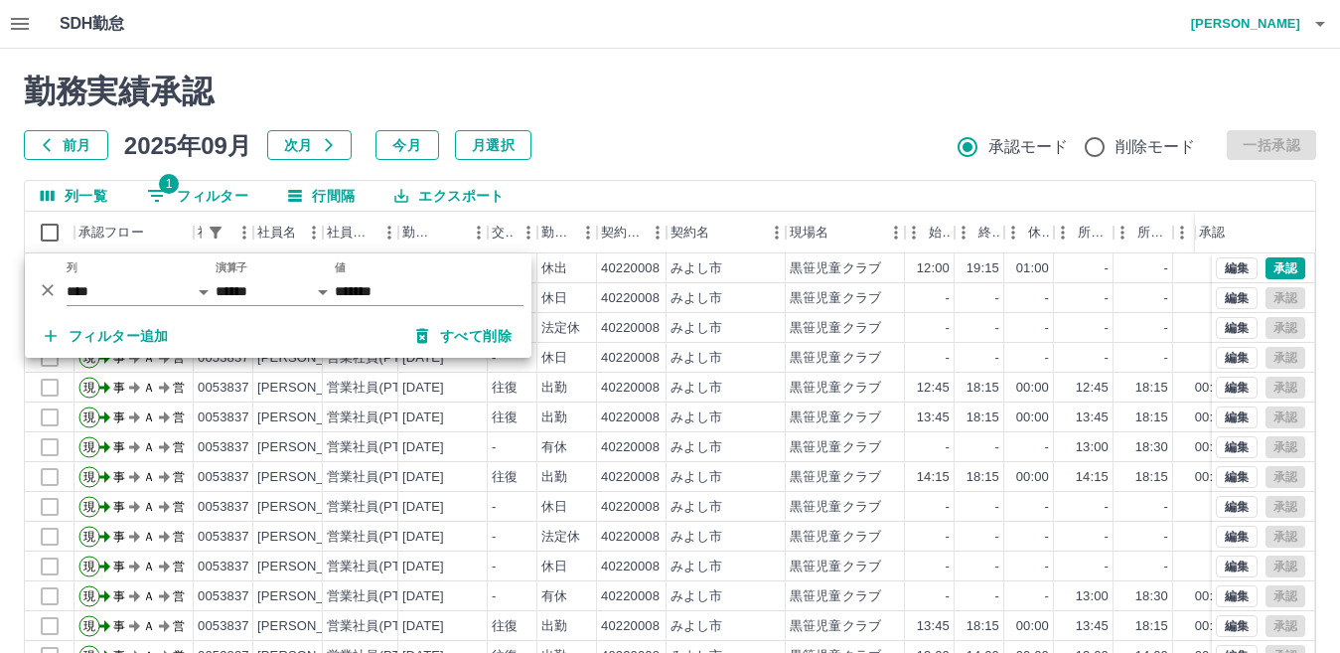
click at [694, 104] on h2 "勤務実績承認" at bounding box center [670, 92] width 1292 height 38
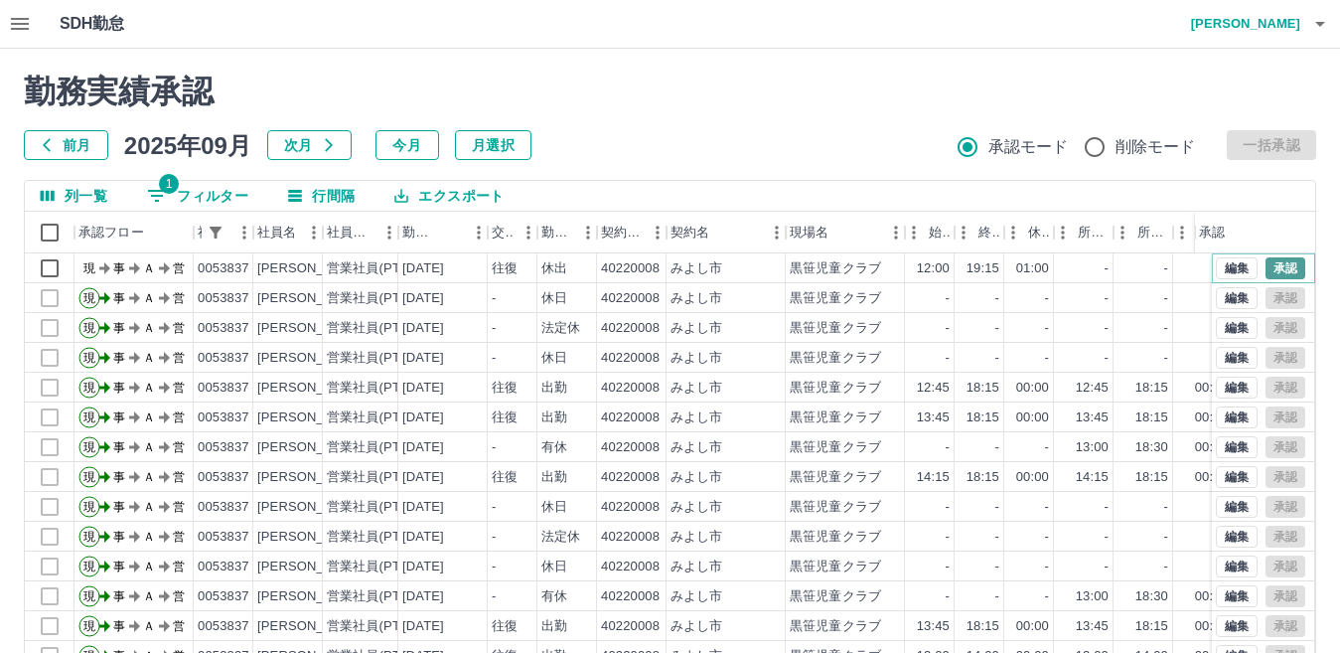
click at [1274, 261] on button "承認" at bounding box center [1286, 268] width 40 height 22
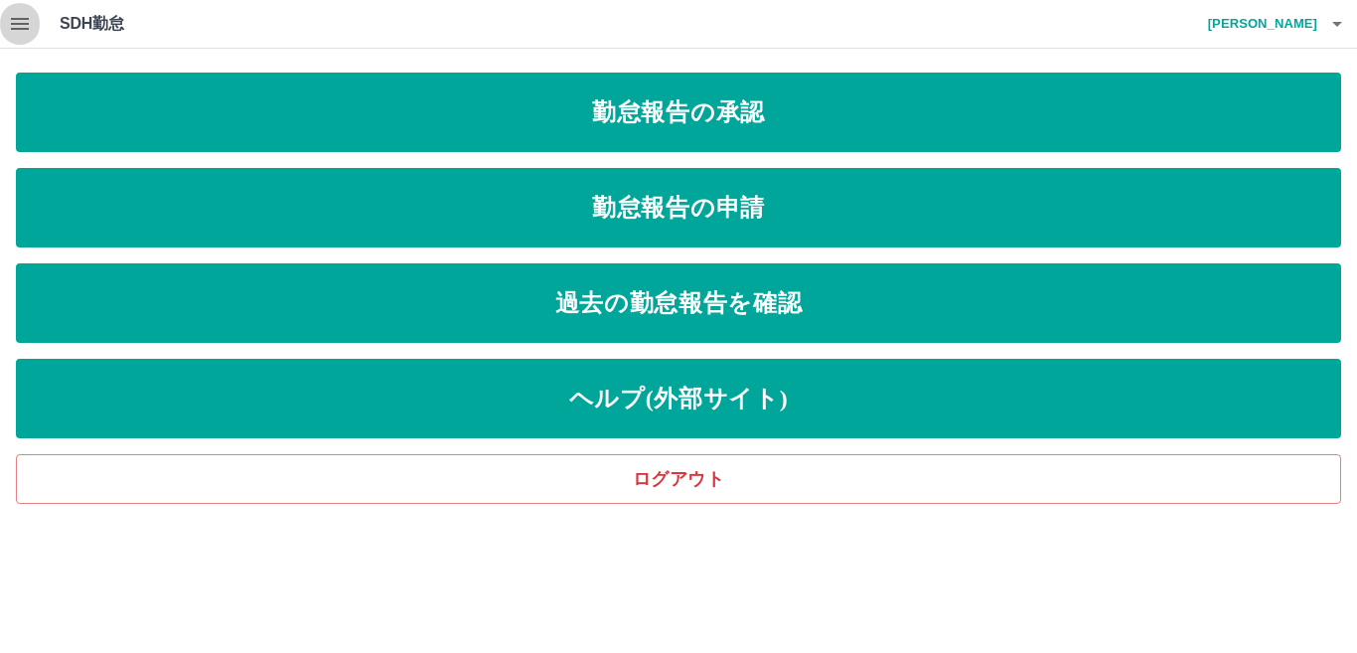
click at [15, 14] on icon "button" at bounding box center [20, 24] width 24 height 24
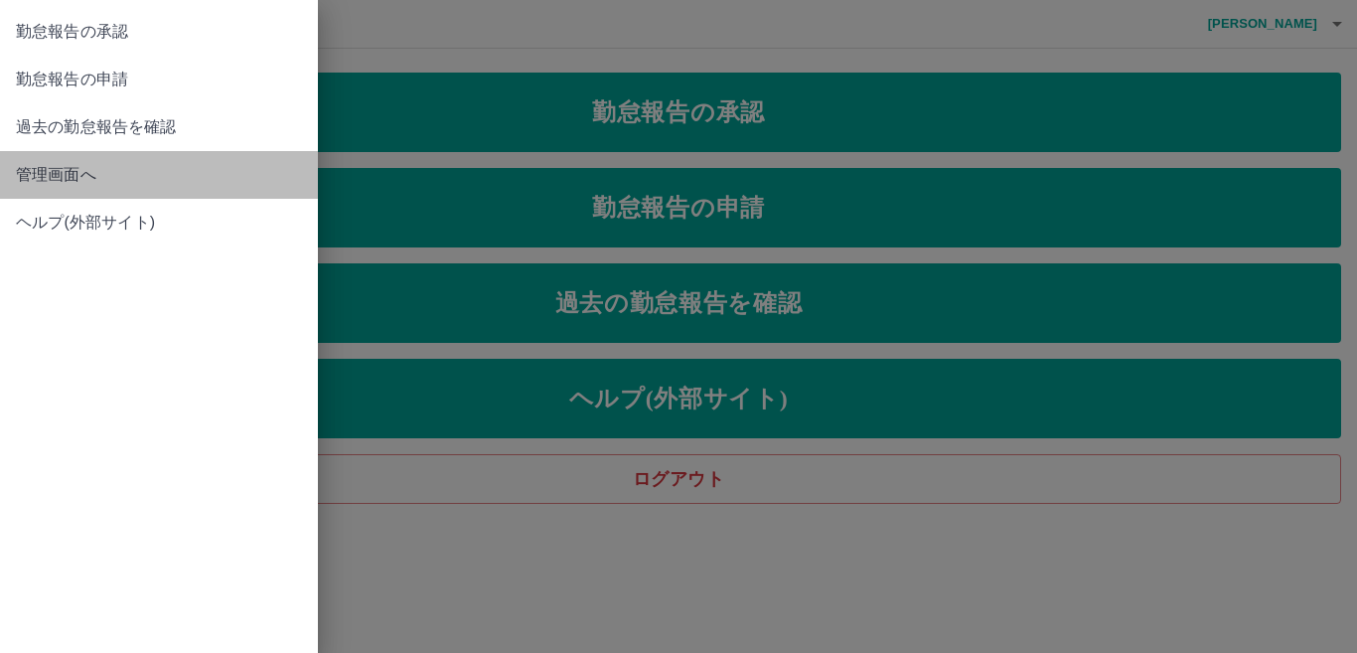
click at [55, 176] on span "管理画面へ" at bounding box center [159, 175] width 286 height 24
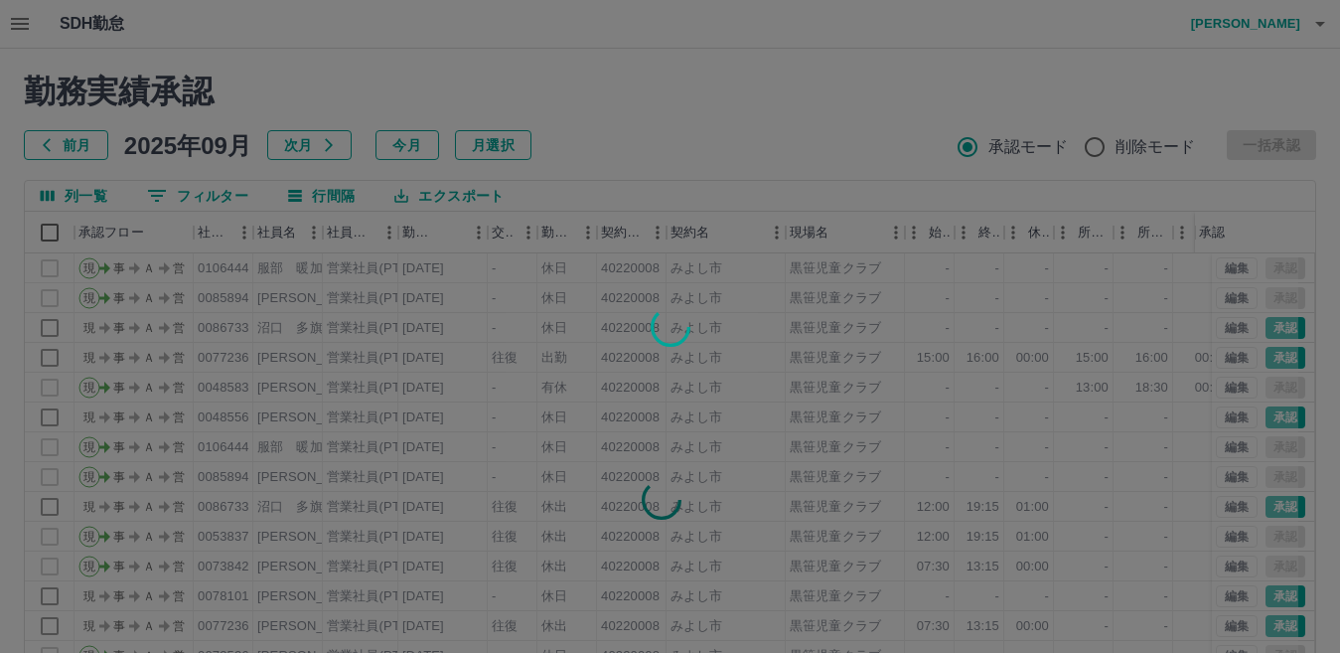
click at [198, 192] on div at bounding box center [670, 326] width 1340 height 653
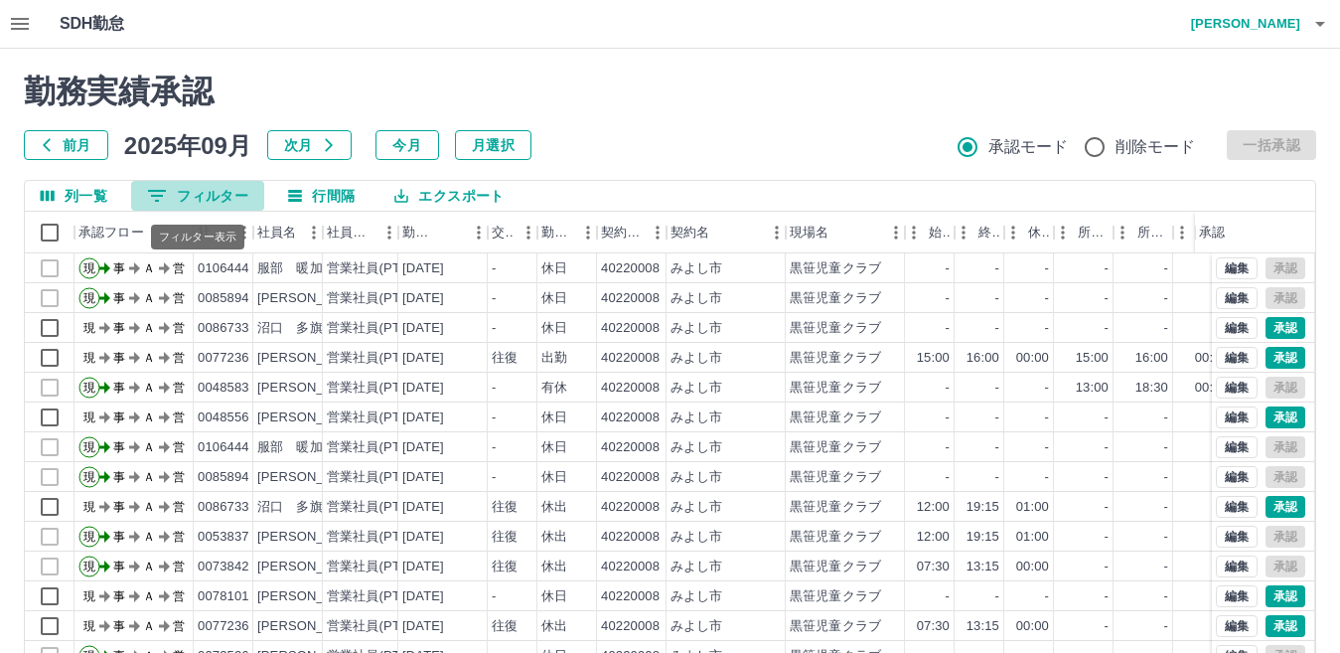
click at [198, 192] on button "0 フィルター" at bounding box center [197, 196] width 133 height 30
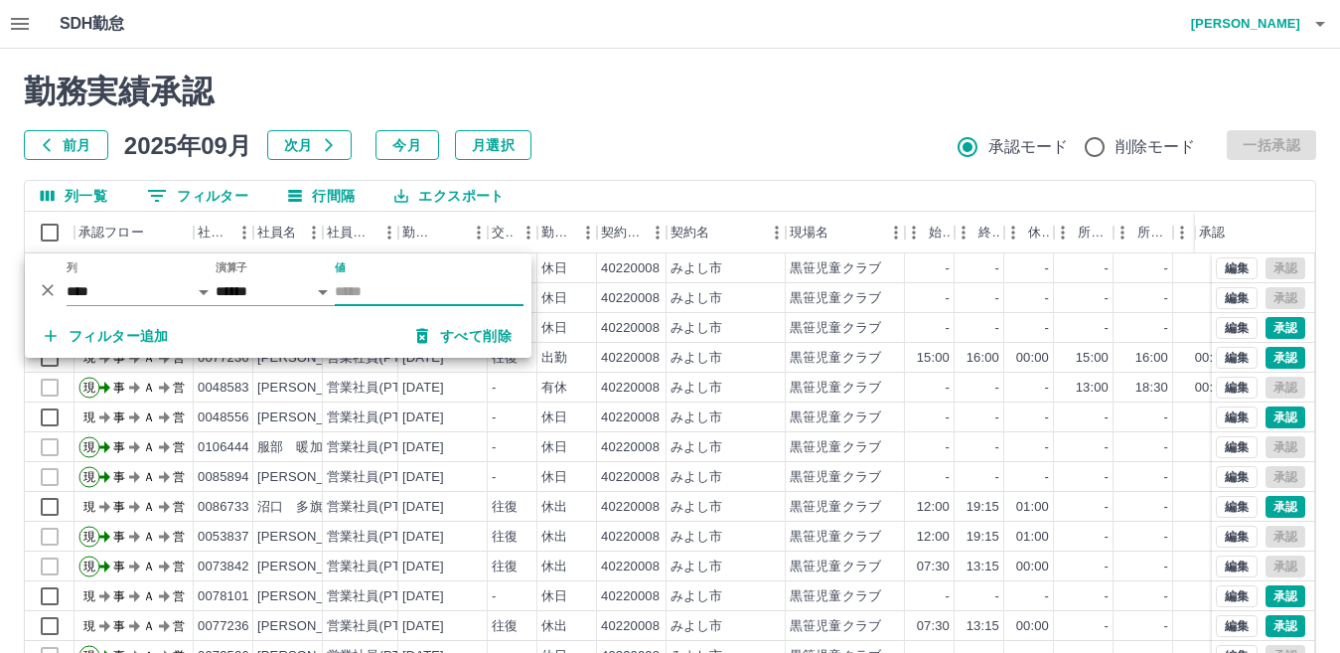
click at [378, 279] on input "値" at bounding box center [429, 291] width 189 height 29
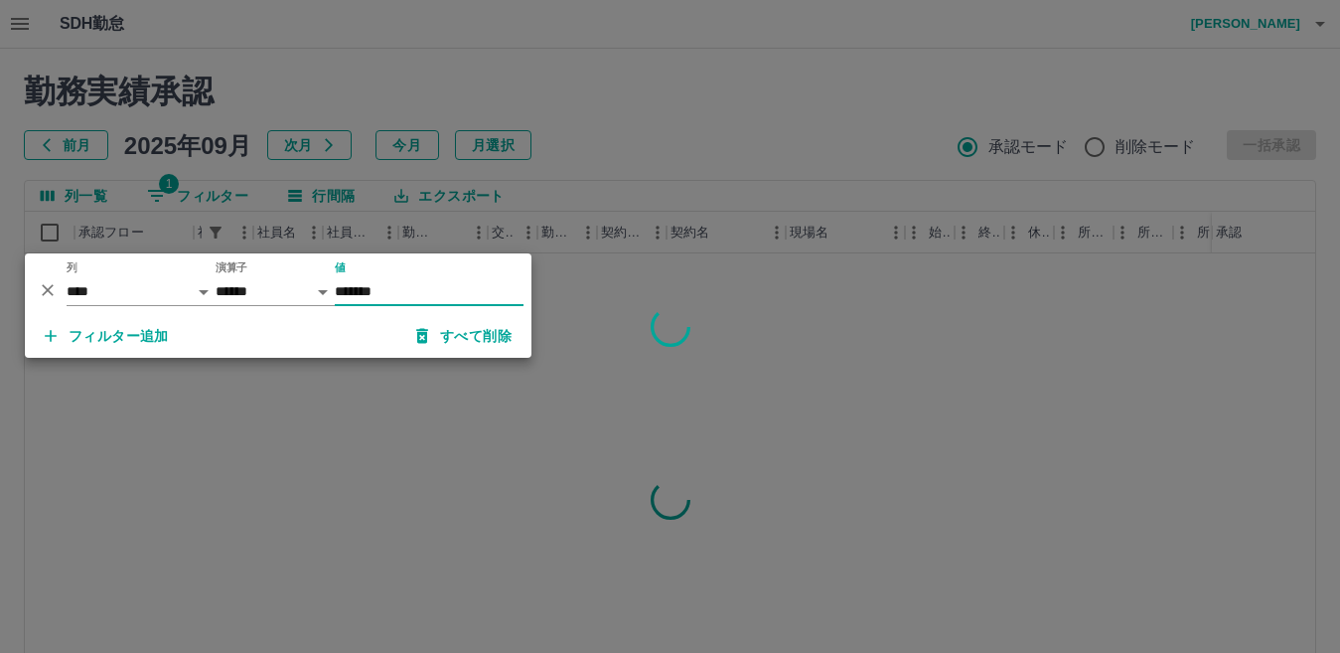
type input "*******"
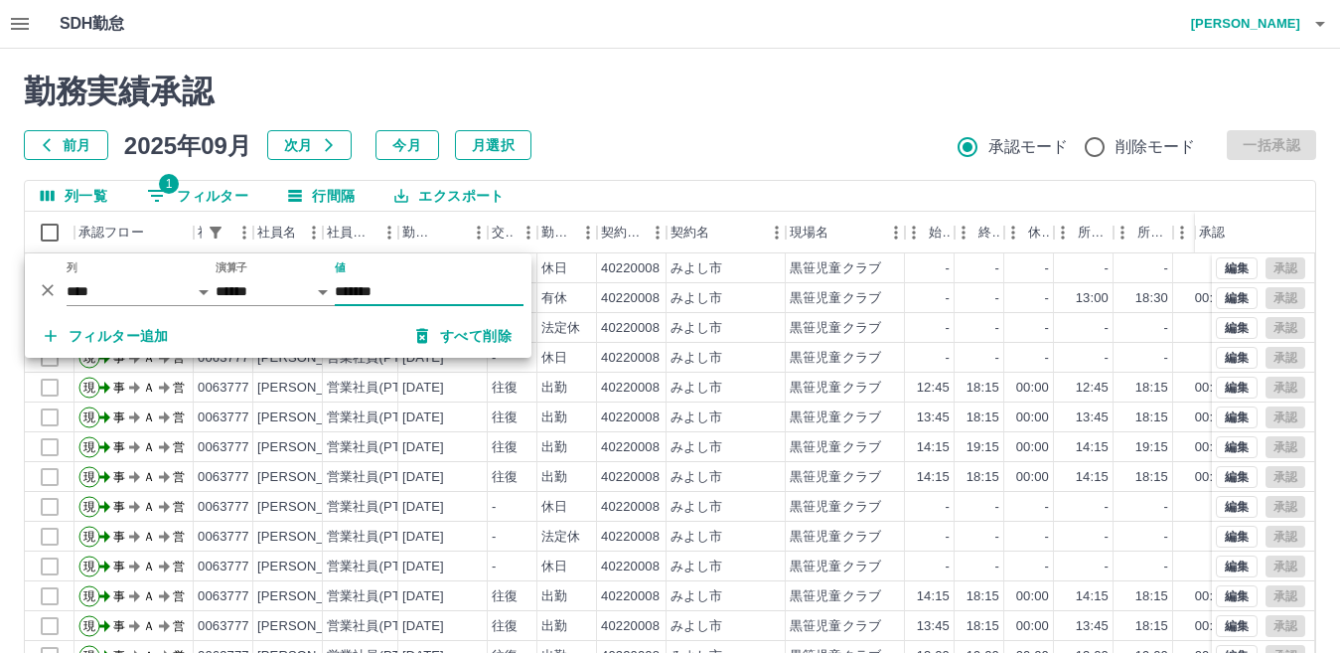
click at [712, 130] on div "前月 2025年09月 次月 今月 月選択 承認モード 削除モード 一括承認" at bounding box center [670, 145] width 1292 height 30
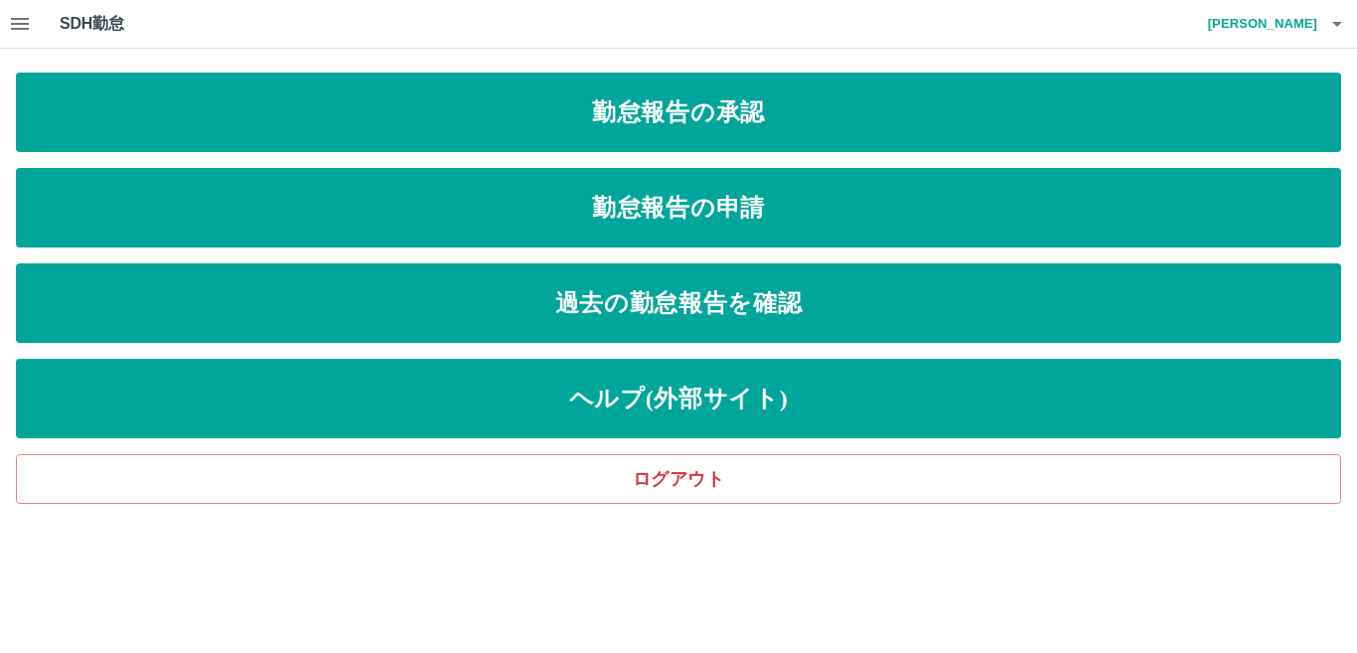
click at [19, 21] on icon "button" at bounding box center [20, 24] width 24 height 24
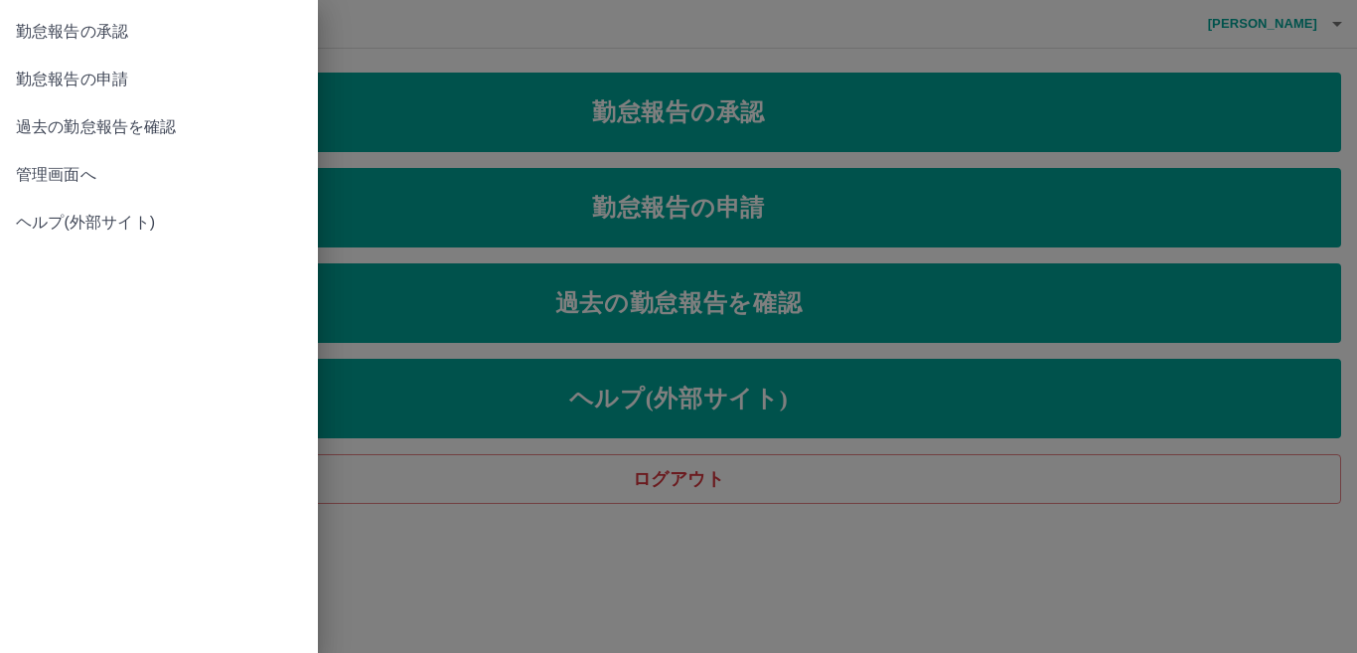
click at [27, 186] on span "管理画面へ" at bounding box center [159, 175] width 286 height 24
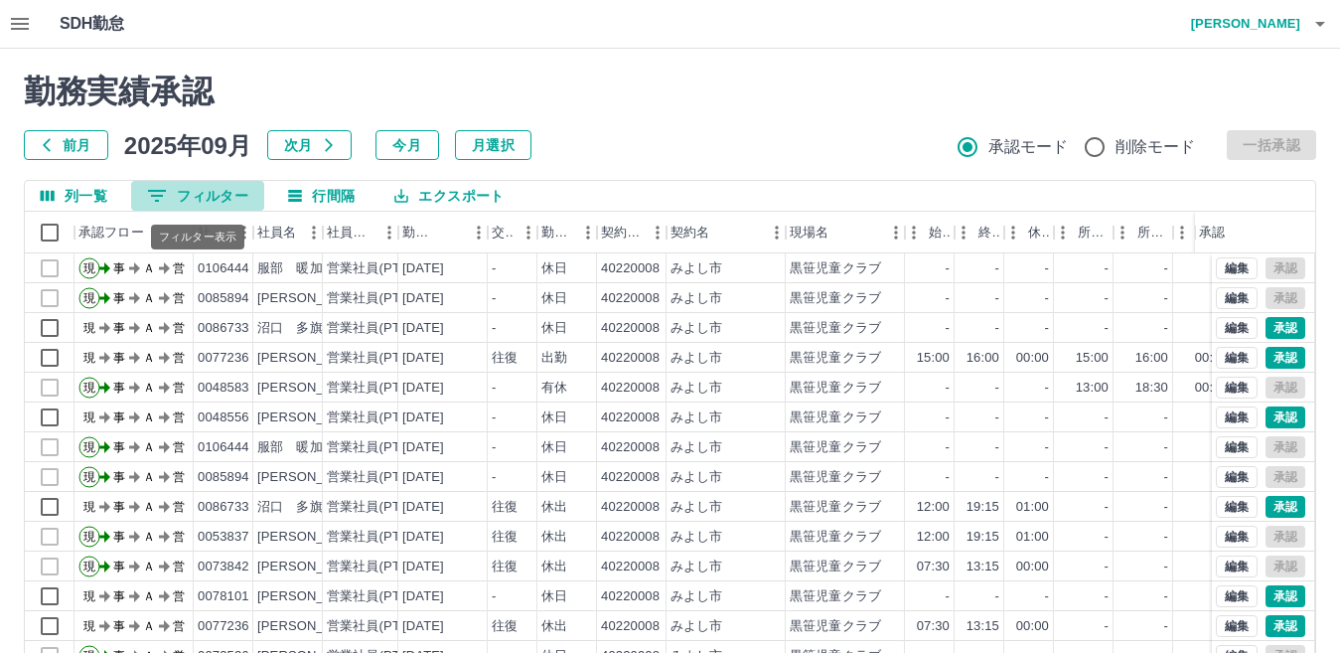
click at [221, 195] on button "0 フィルター" at bounding box center [197, 196] width 133 height 30
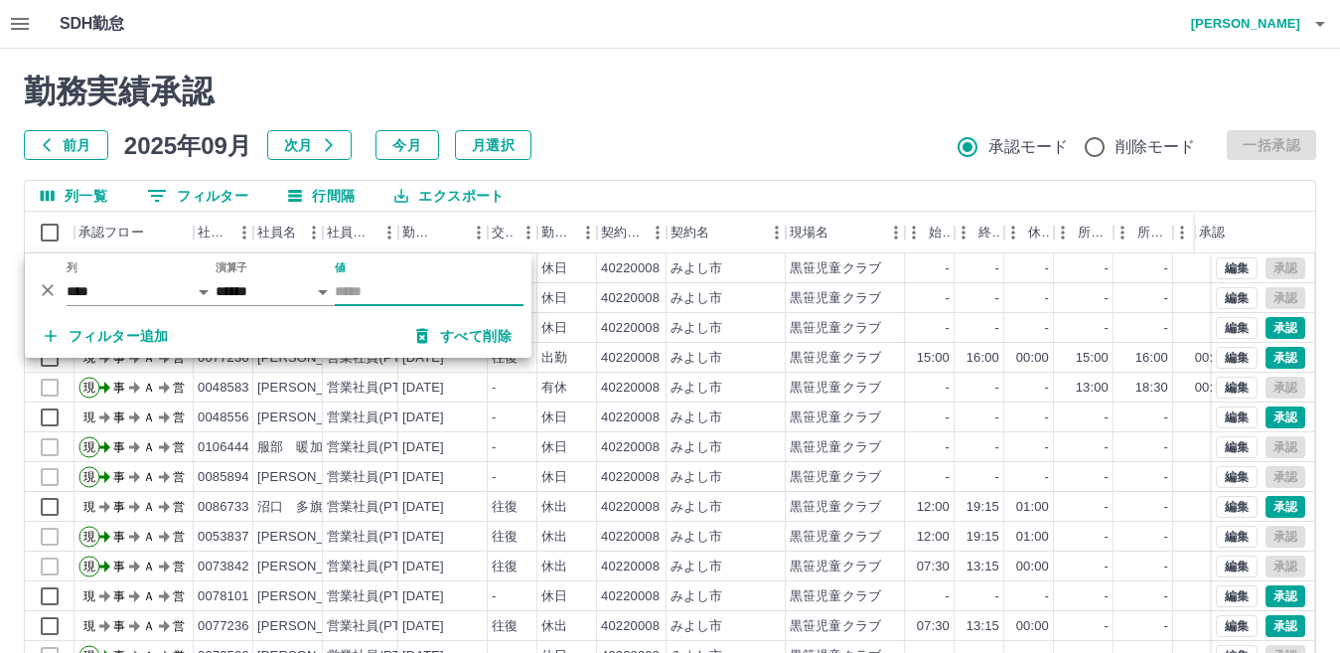
click at [382, 284] on input "値" at bounding box center [429, 291] width 189 height 29
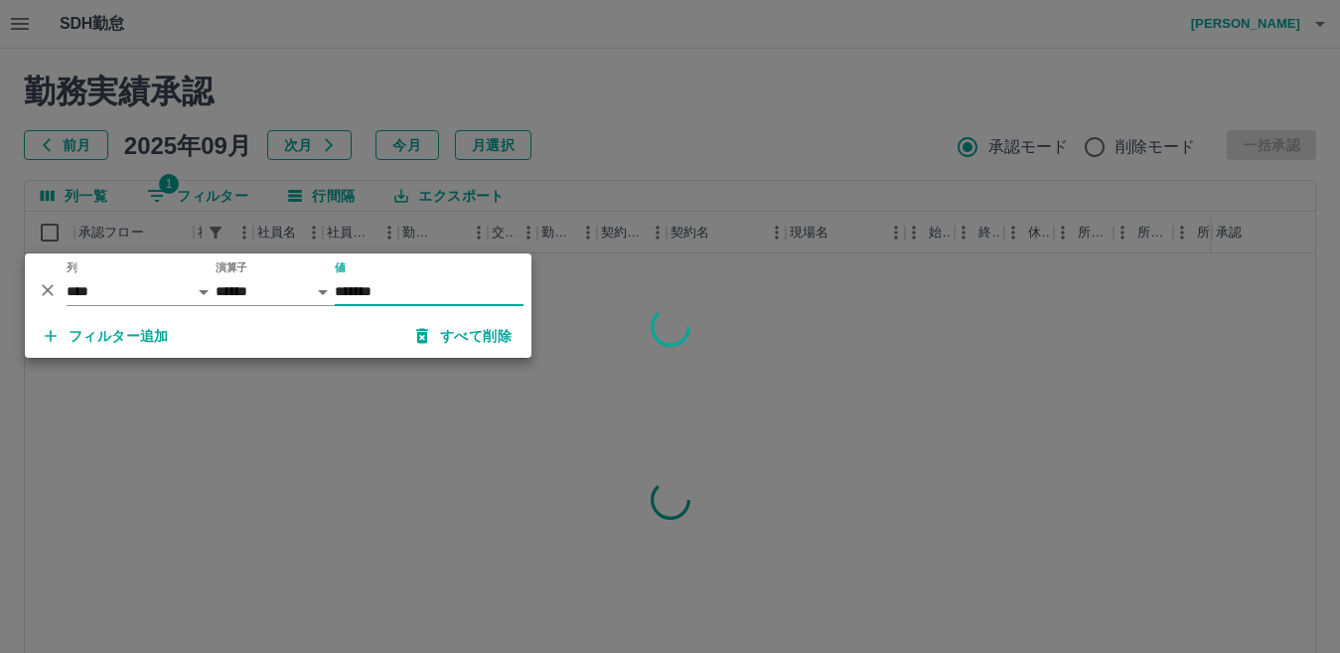
type input "*******"
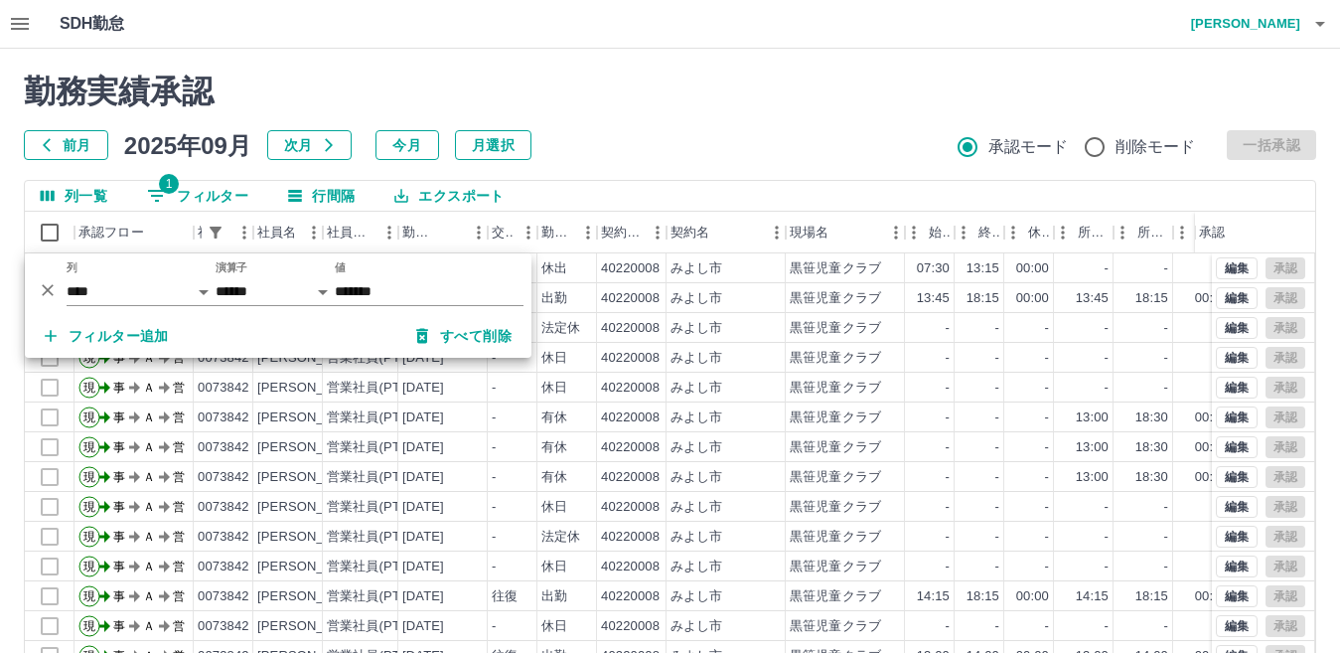
click at [834, 145] on div "前月 2025年09月 次月 今月 月選択 承認モード 削除モード 一括承認" at bounding box center [670, 145] width 1292 height 30
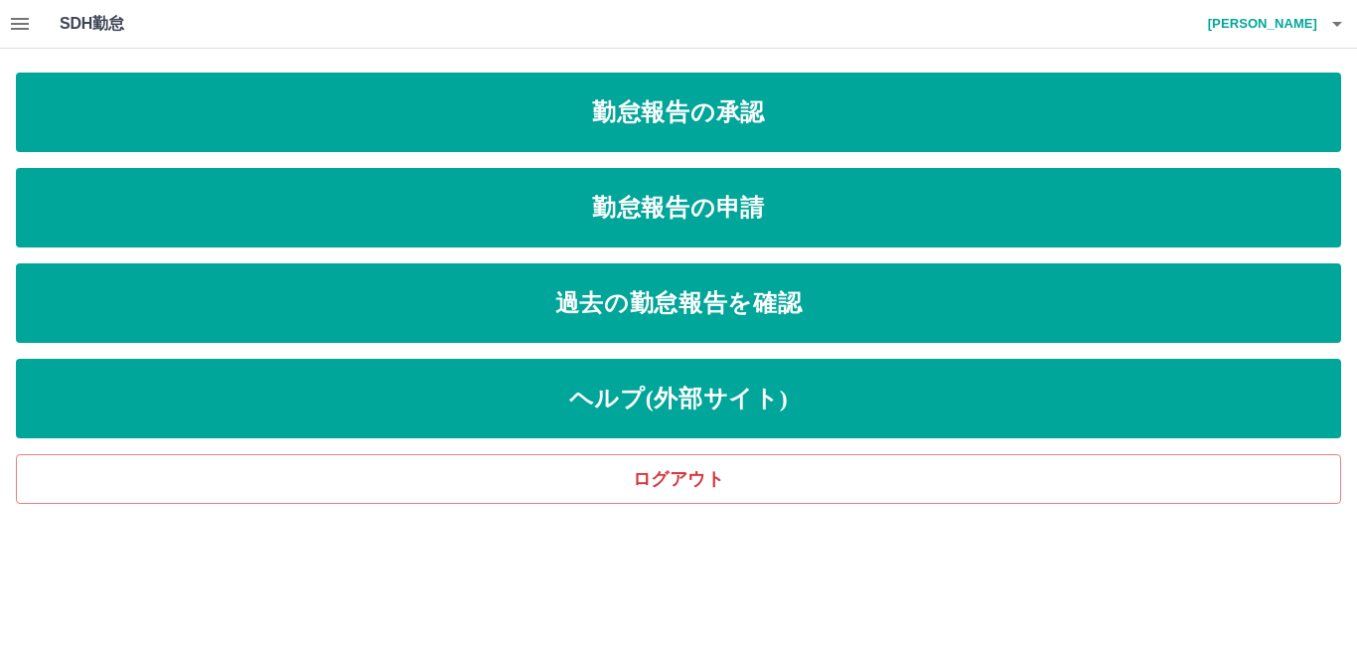
click at [15, 20] on icon "button" at bounding box center [20, 24] width 18 height 12
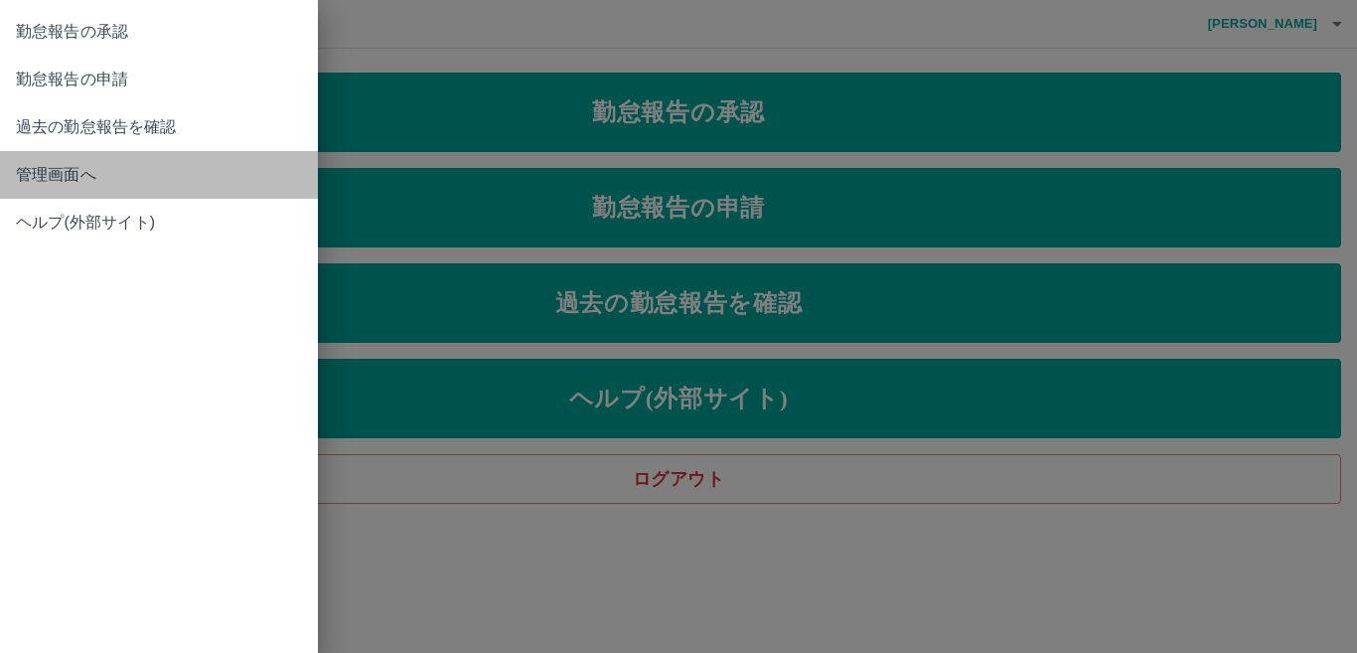
click at [50, 170] on span "管理画面へ" at bounding box center [159, 175] width 286 height 24
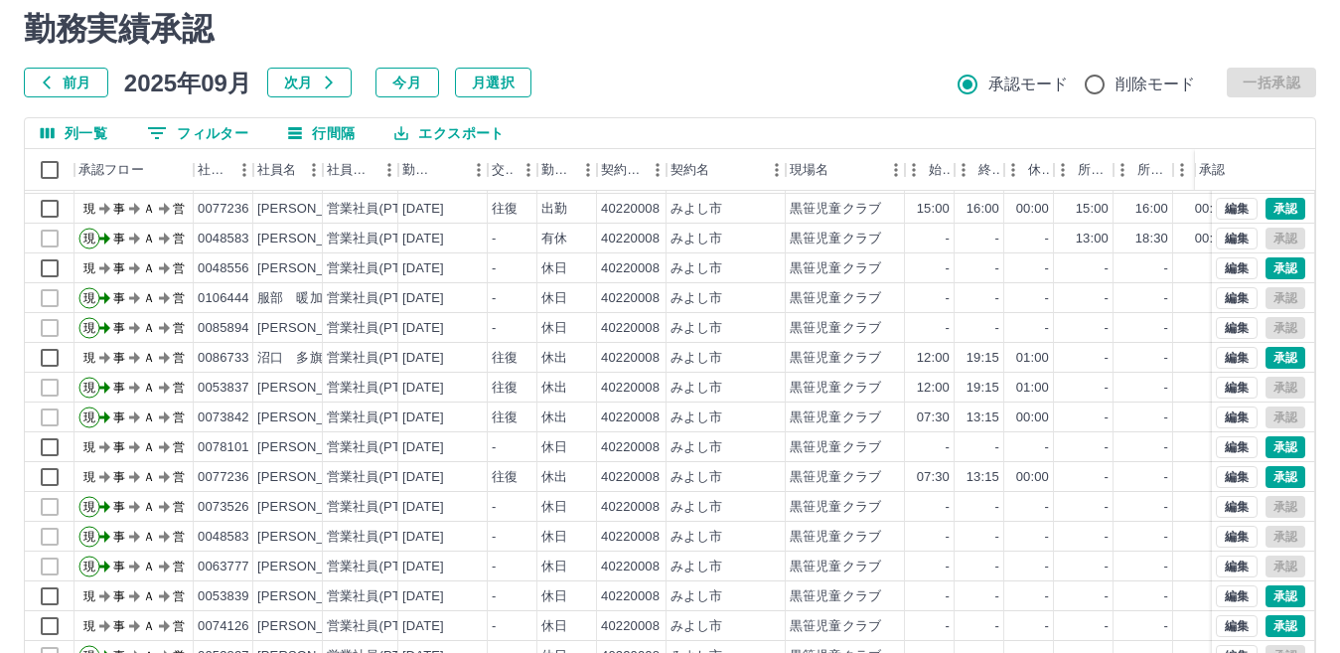
scroll to position [99, 0]
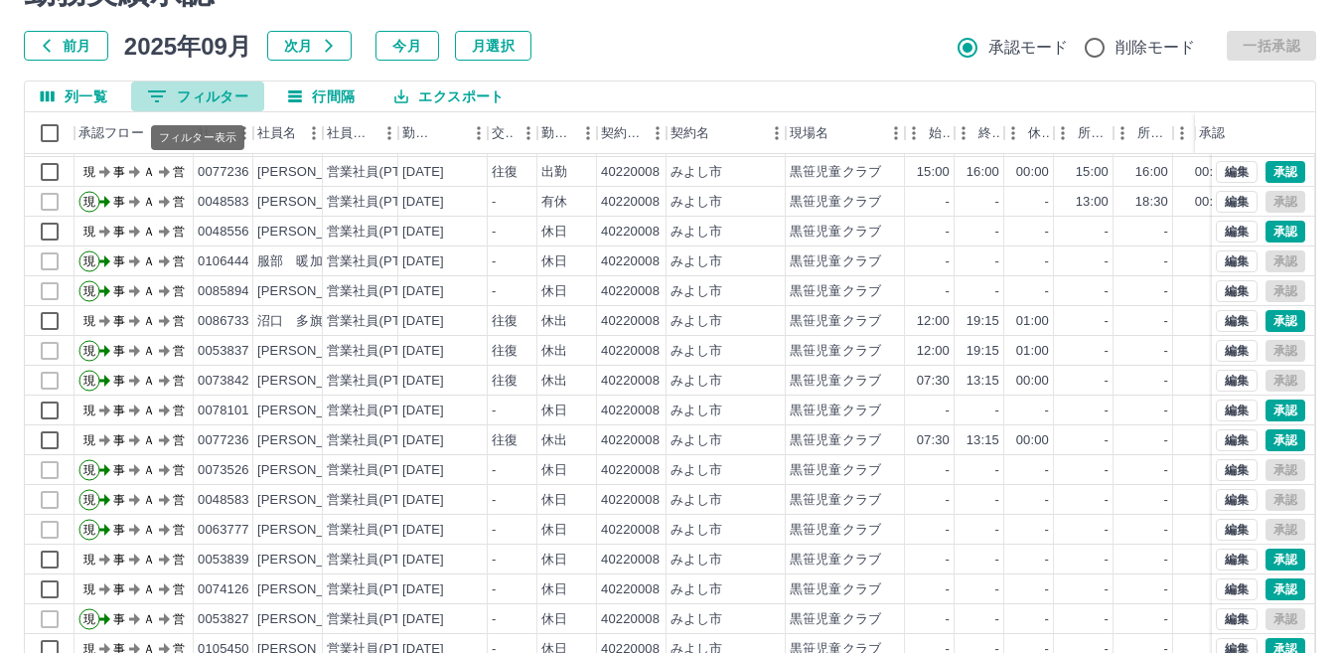
click at [213, 92] on button "0 フィルター" at bounding box center [197, 96] width 133 height 30
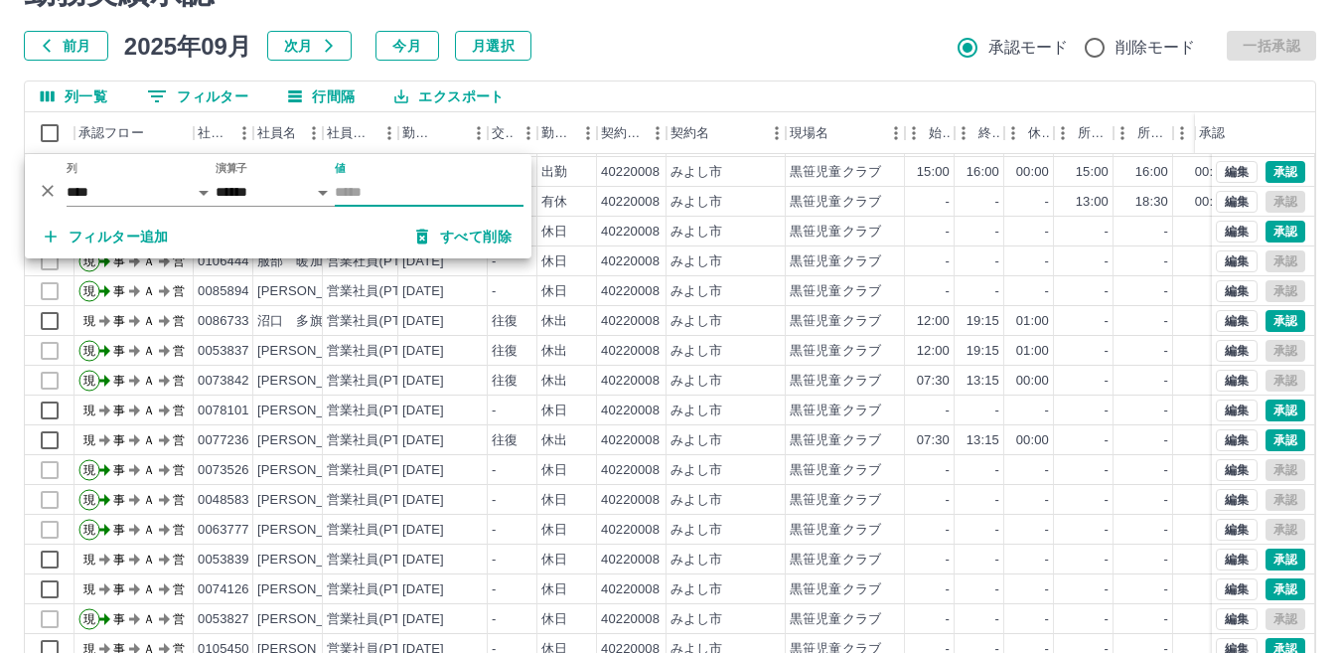
click at [434, 187] on input "値" at bounding box center [429, 192] width 189 height 29
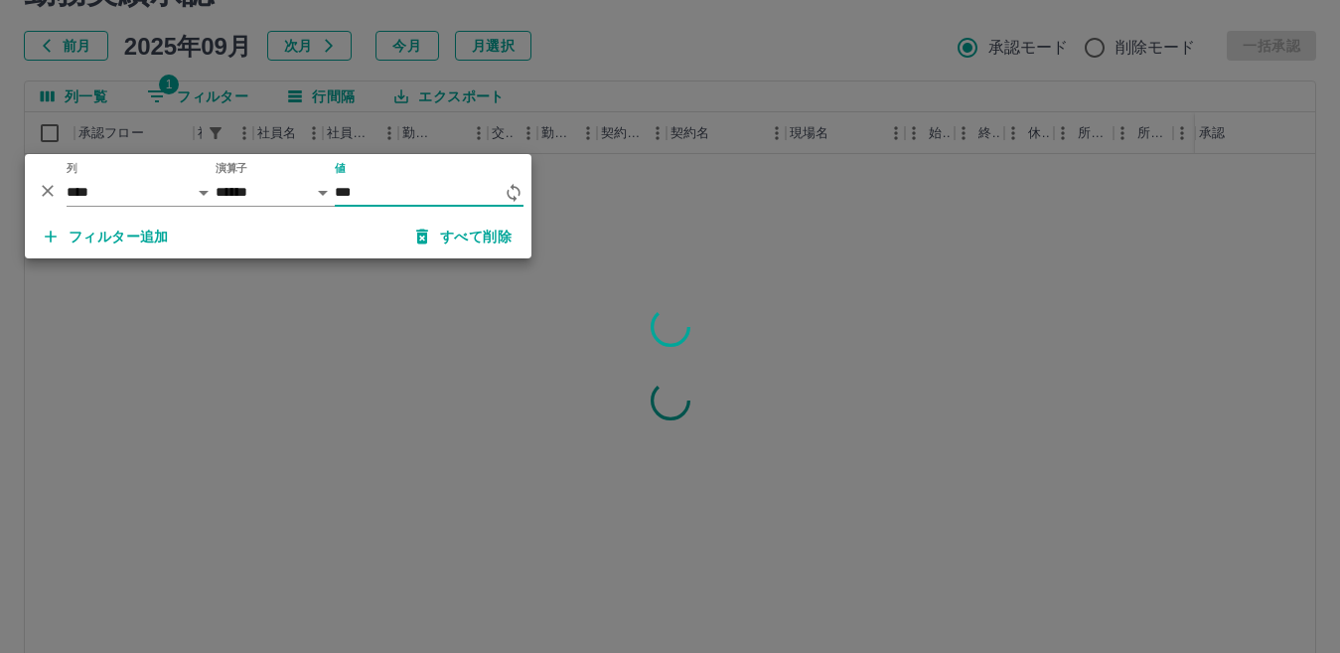
scroll to position [0, 0]
type input "*******"
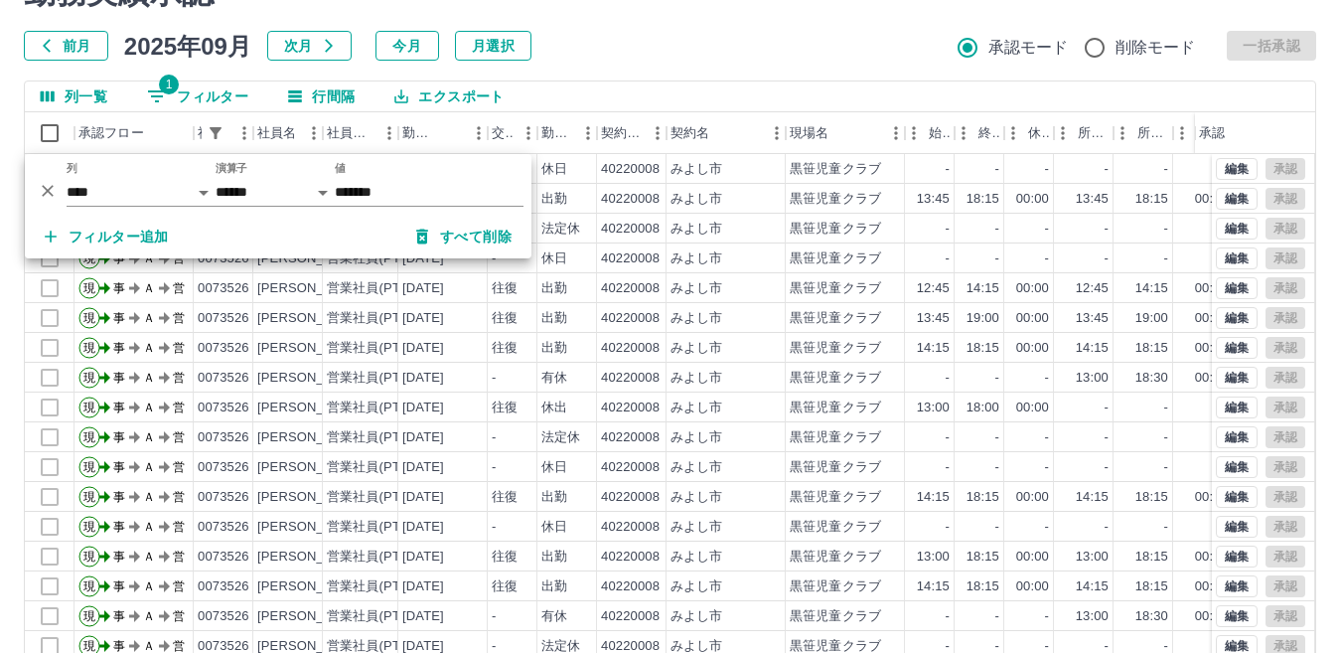
click at [669, 42] on div "前月 2025年09月 次月 今月 月選択 承認モード 削除モード 一括承認" at bounding box center [670, 46] width 1292 height 30
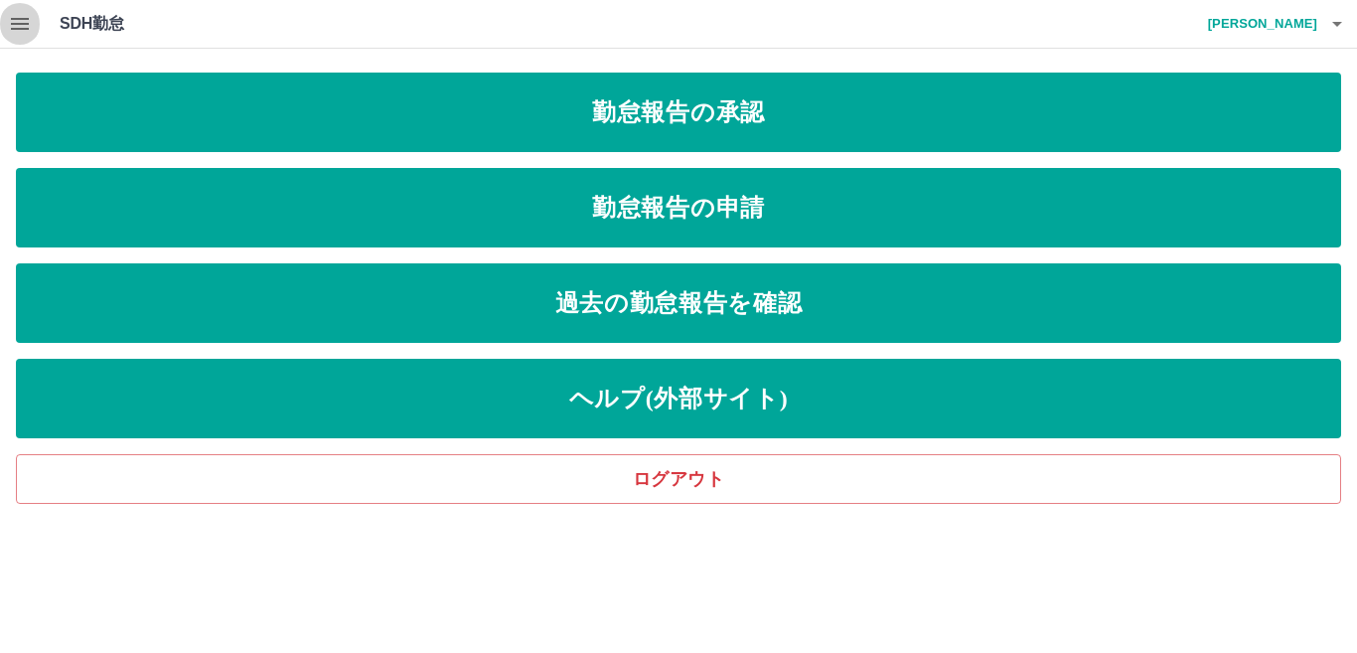
click at [13, 18] on icon "button" at bounding box center [20, 24] width 18 height 12
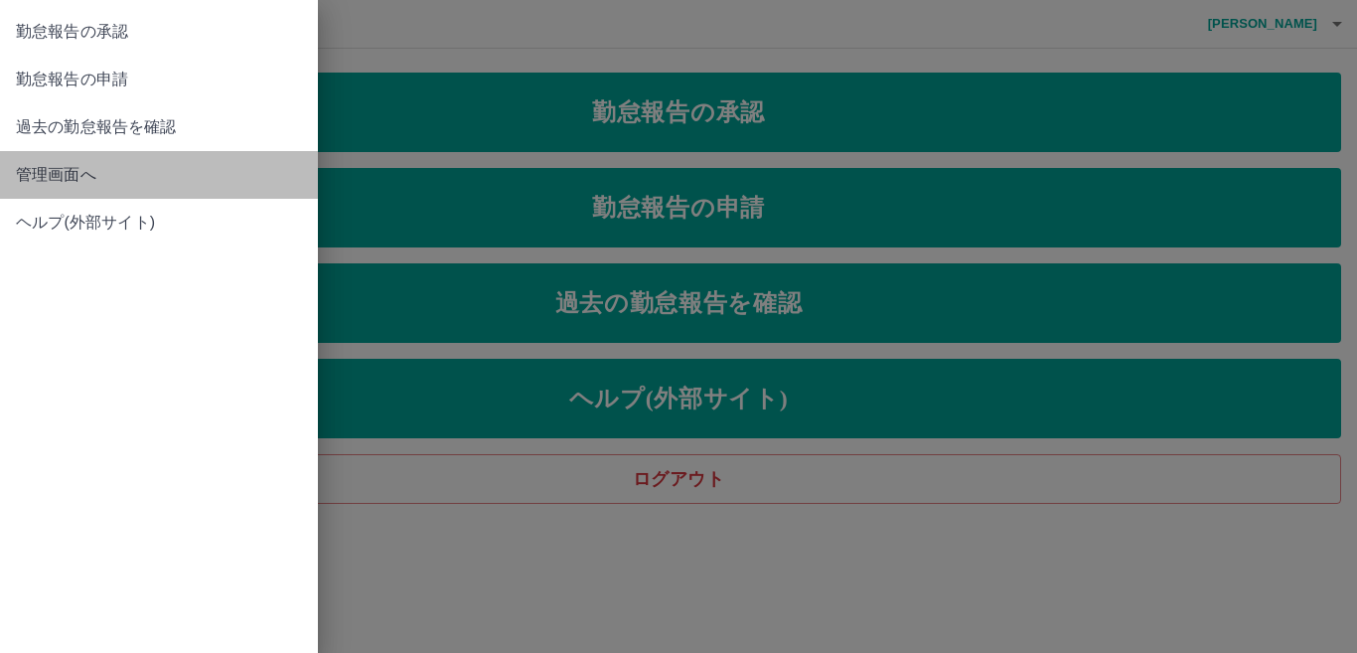
click at [62, 179] on span "管理画面へ" at bounding box center [159, 175] width 286 height 24
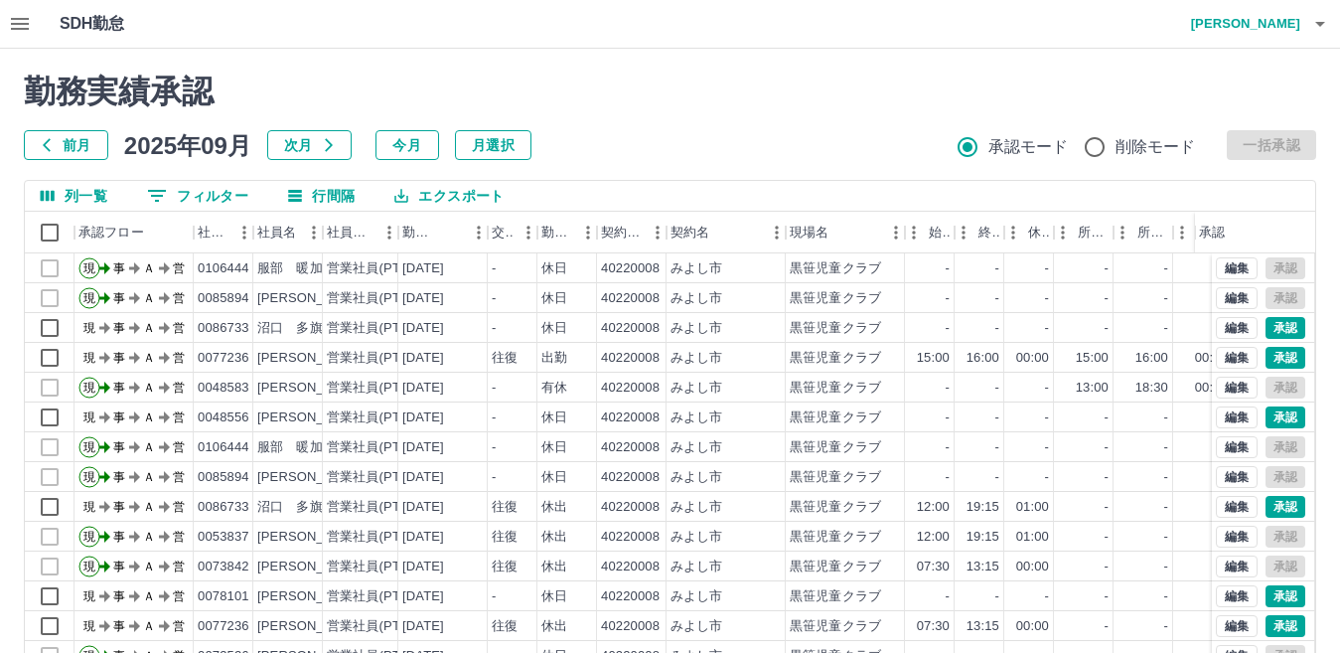
click at [195, 191] on div at bounding box center [670, 326] width 1340 height 653
click at [195, 191] on button "0 フィルター" at bounding box center [197, 196] width 133 height 30
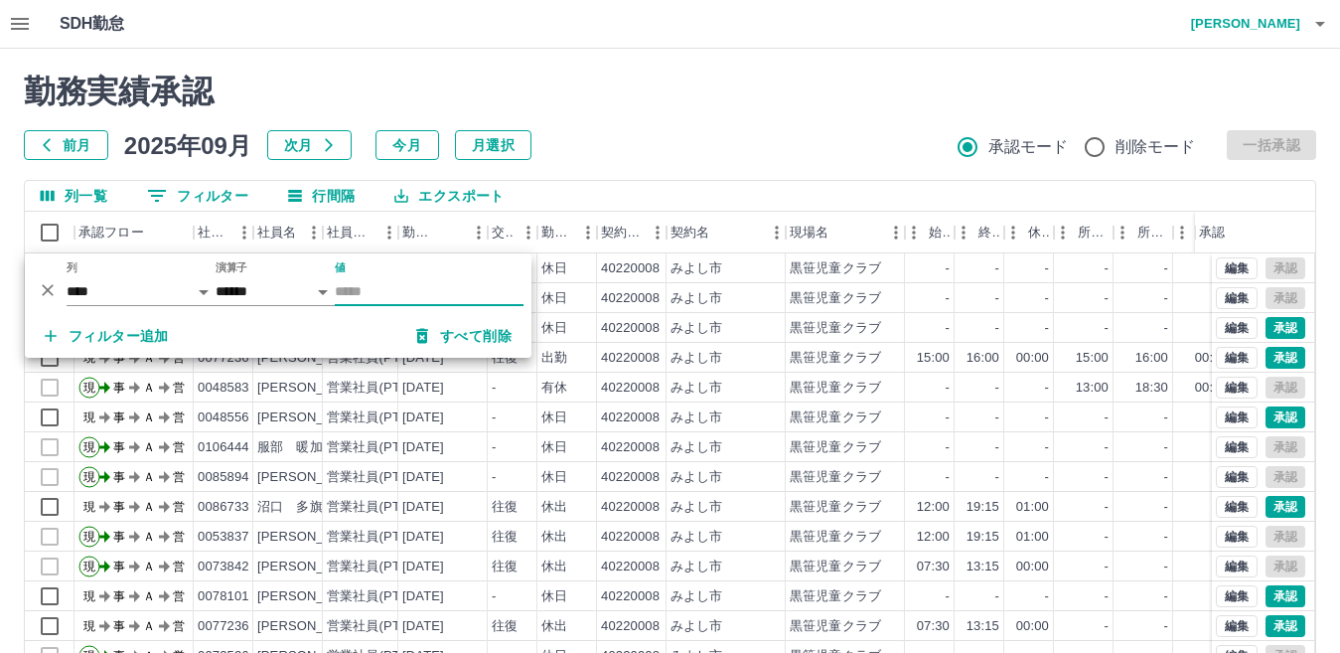
click at [403, 287] on input "値" at bounding box center [429, 291] width 189 height 29
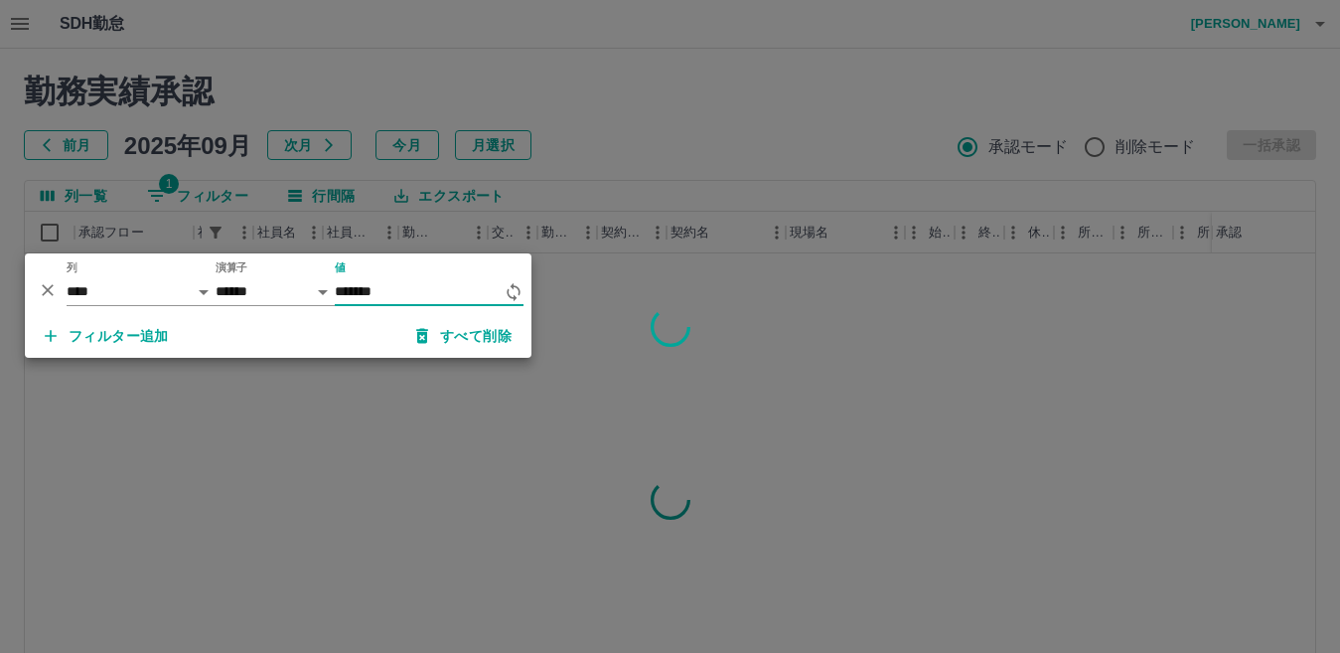
type input "*******"
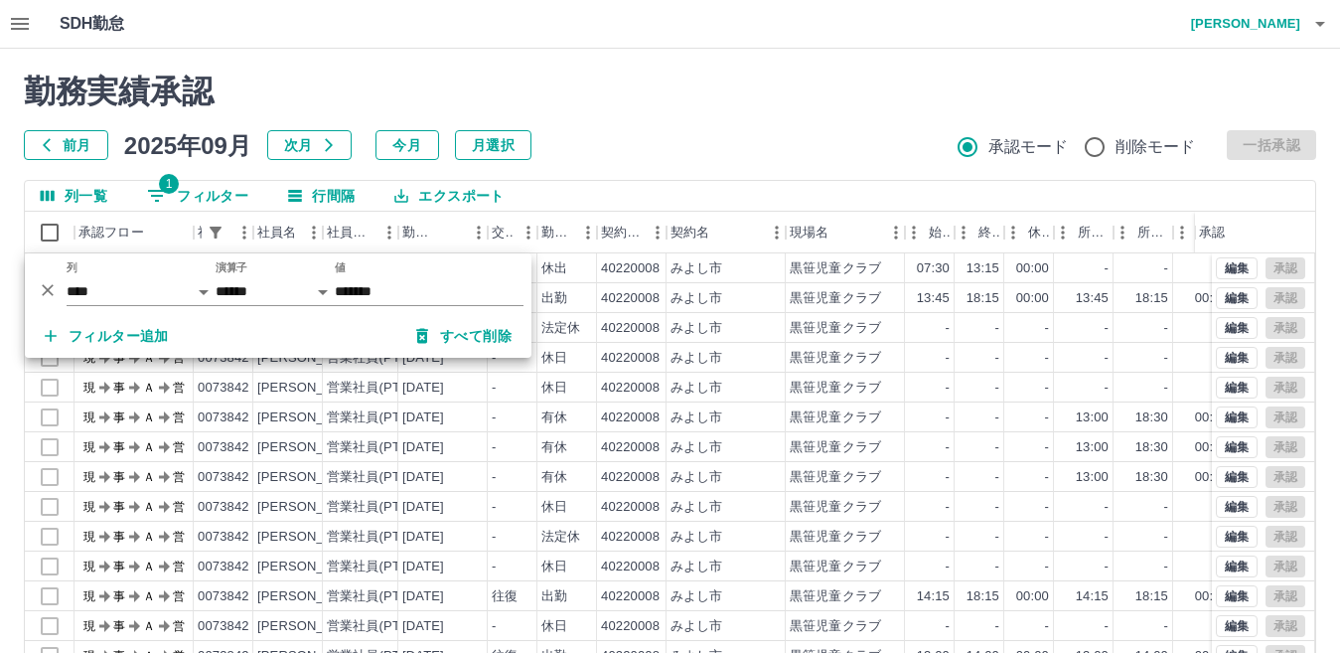
click at [714, 18] on div "SDH勤怠 間瀬　結佳" at bounding box center [670, 24] width 1340 height 49
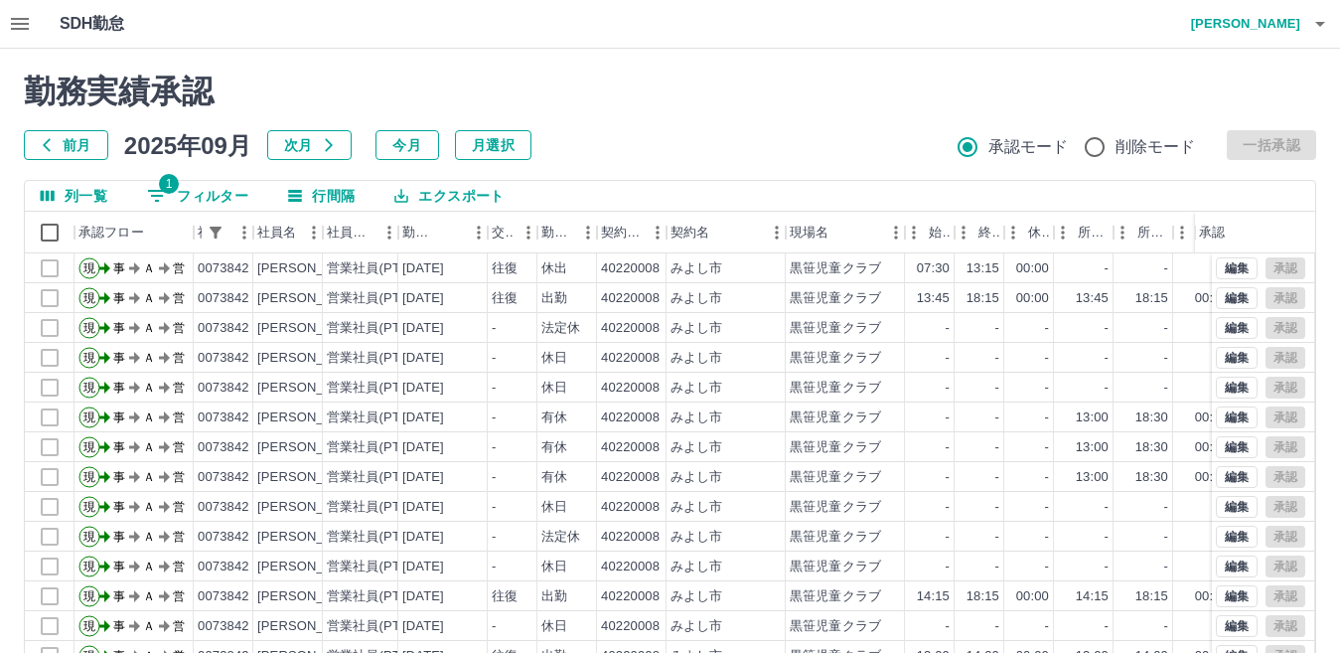
click at [1322, 25] on icon "button" at bounding box center [1320, 24] width 10 height 5
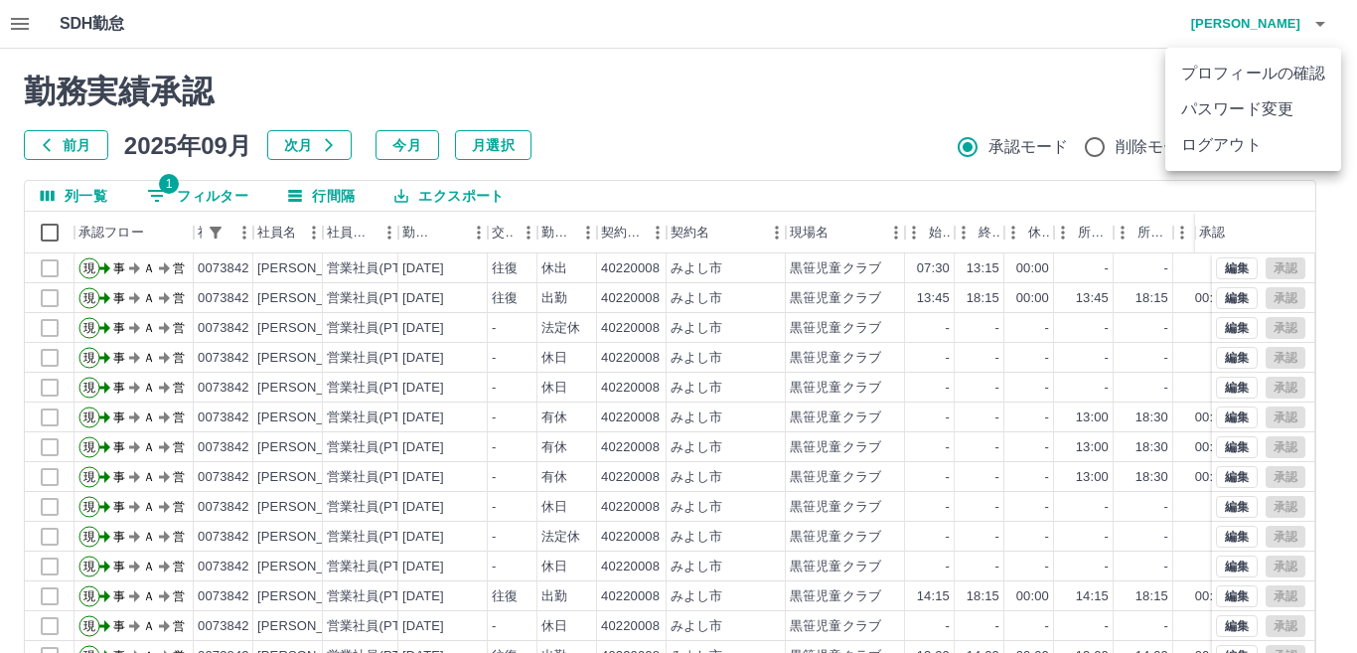
click at [1254, 140] on li "ログアウト" at bounding box center [1253, 145] width 176 height 36
